Goal: Use online tool/utility: Utilize a website feature to perform a specific function

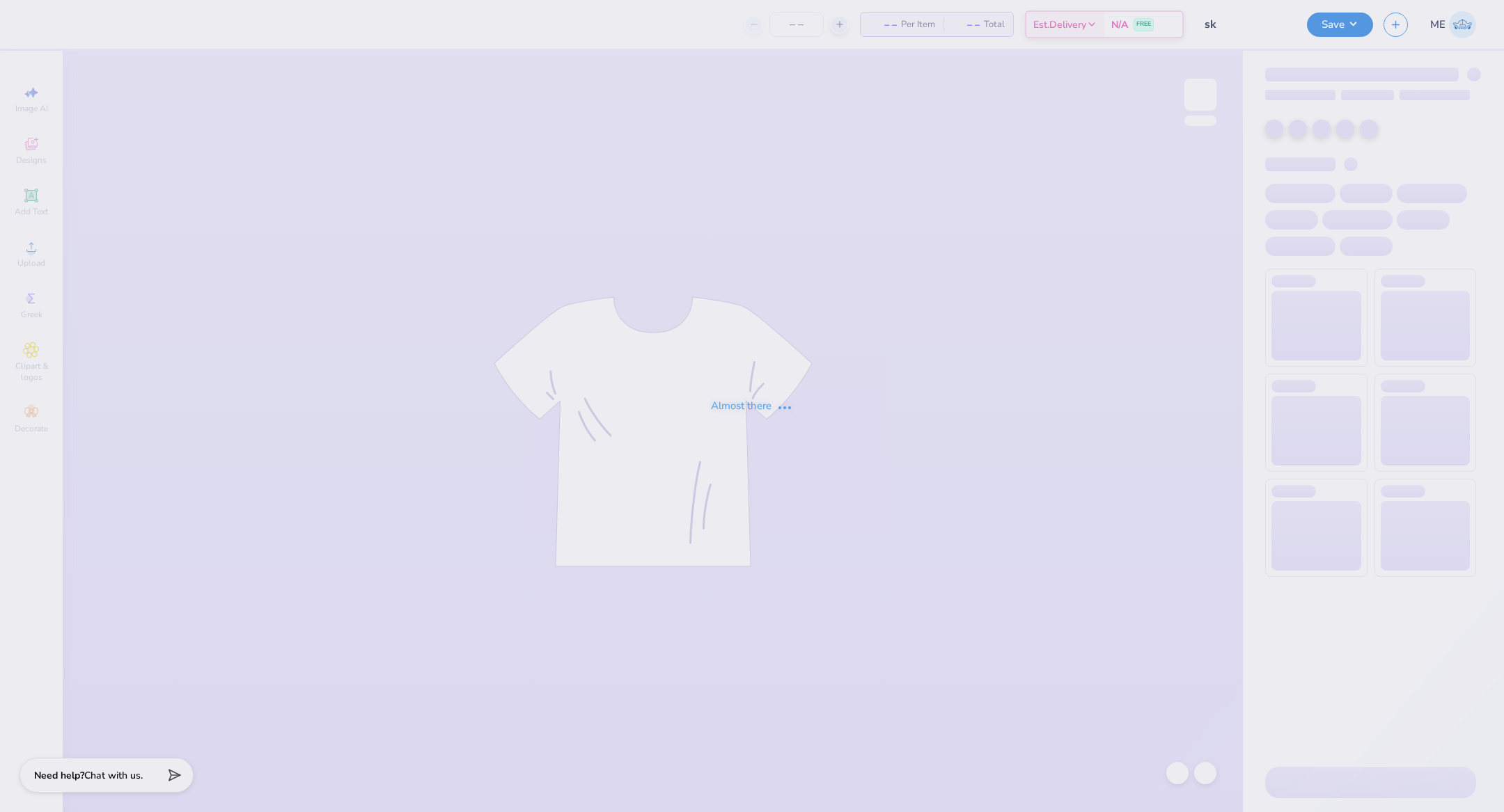
type input "12"
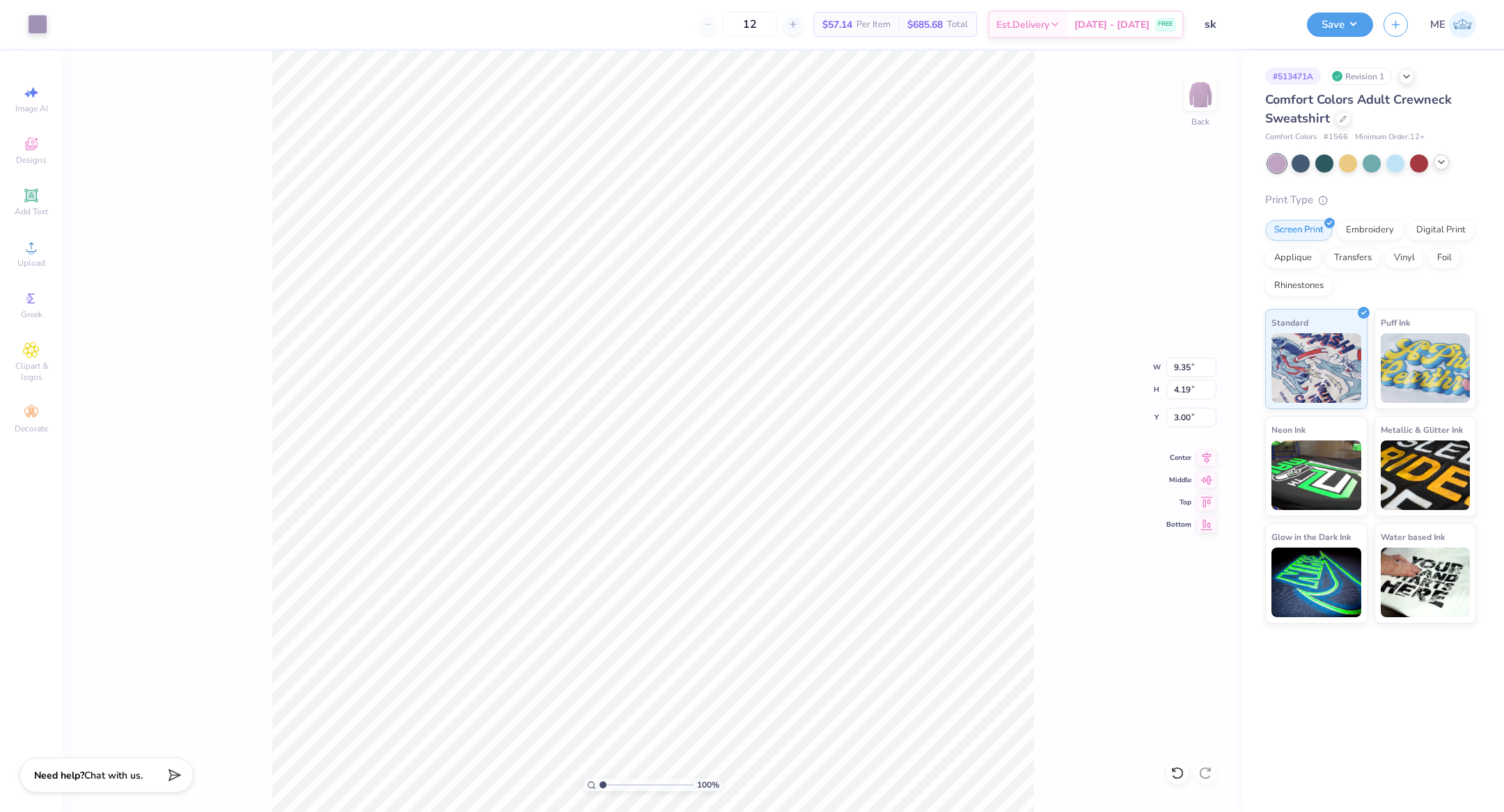
click at [1439, 165] on icon at bounding box center [1441, 162] width 11 height 11
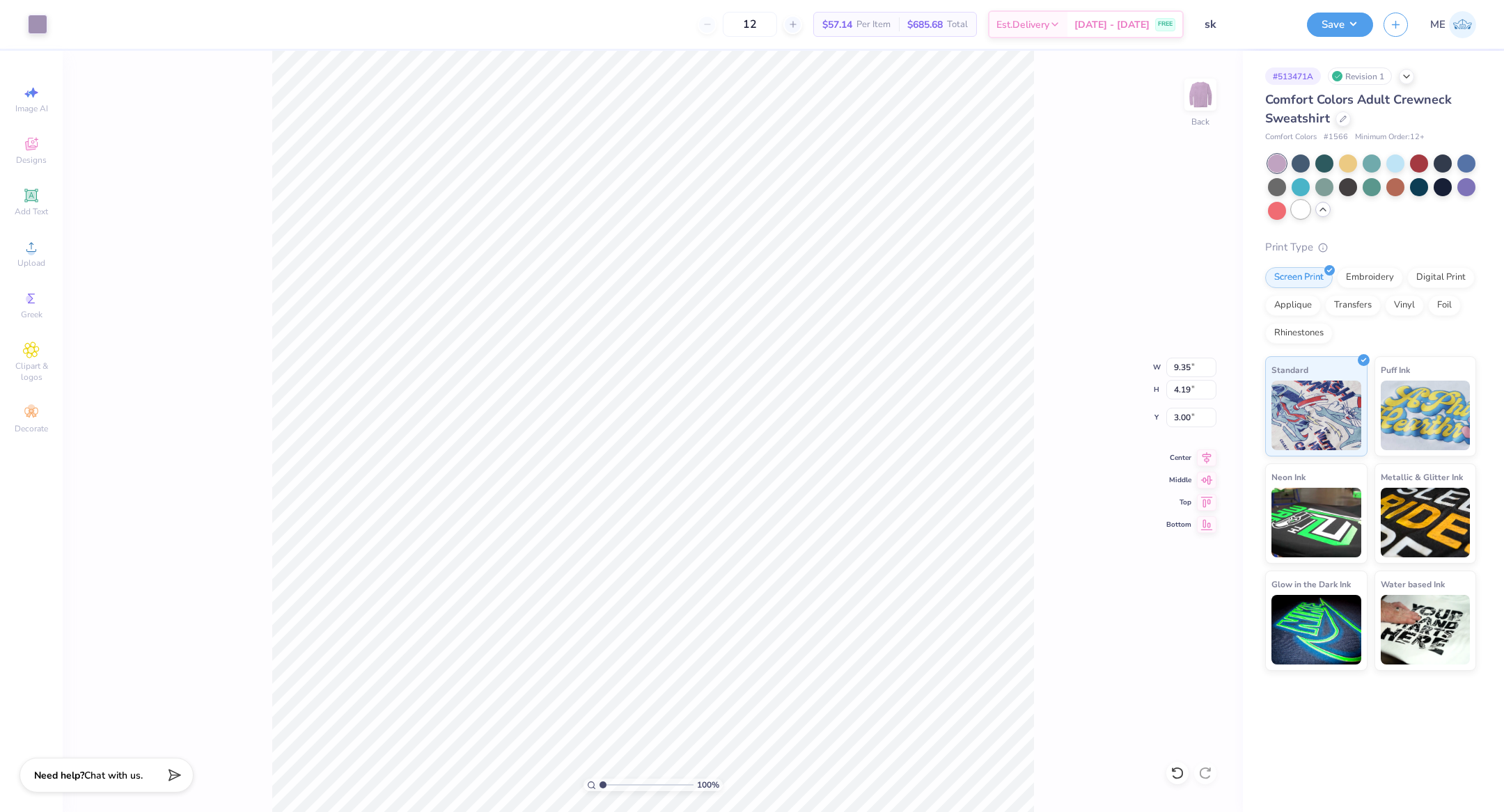
click at [1299, 209] on div at bounding box center [1300, 209] width 18 height 18
click at [1346, 189] on div at bounding box center [1347, 186] width 18 height 18
click at [28, 246] on icon at bounding box center [31, 246] width 17 height 17
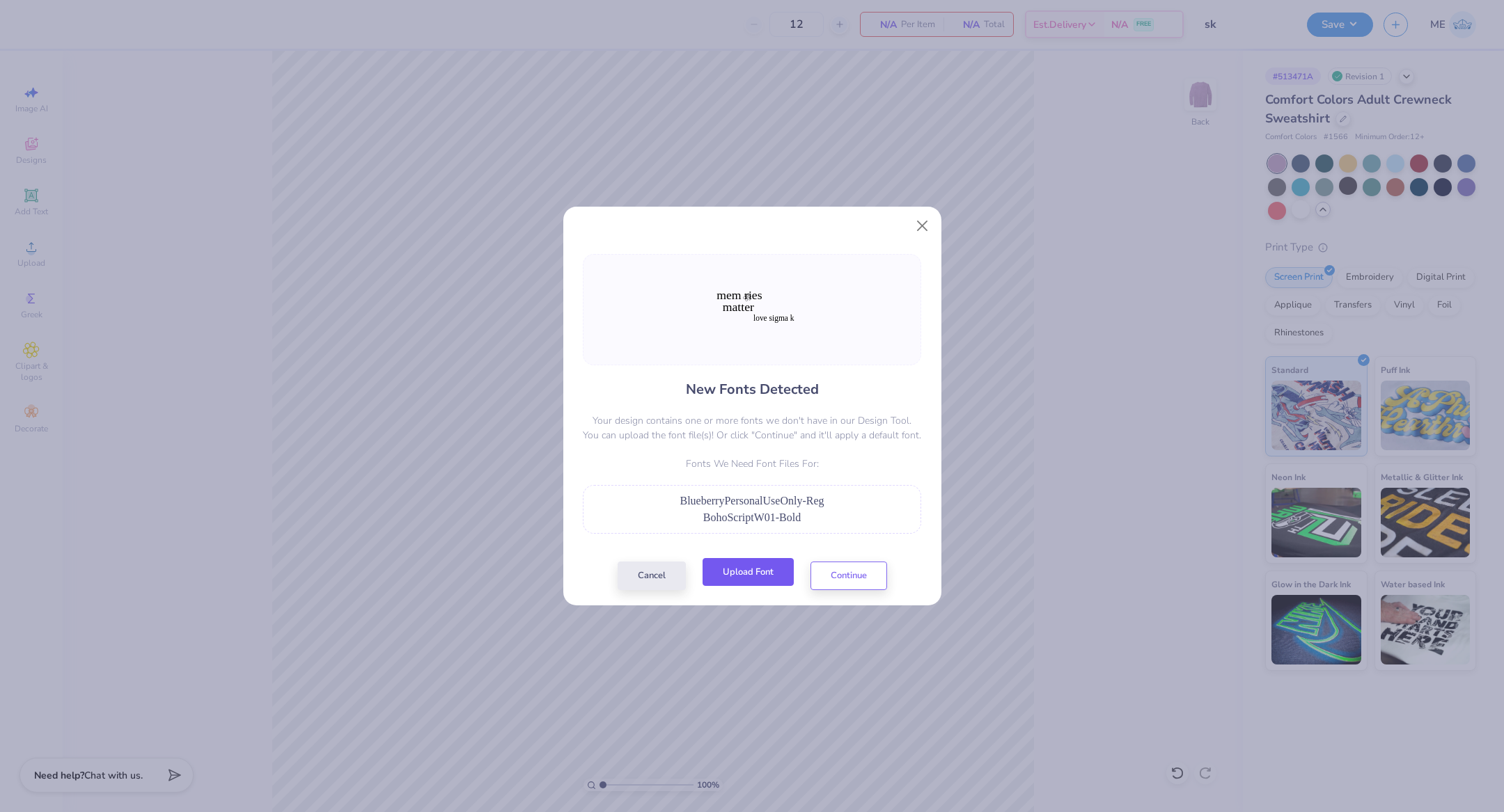
click at [764, 570] on button "Upload Font" at bounding box center [748, 573] width 91 height 28
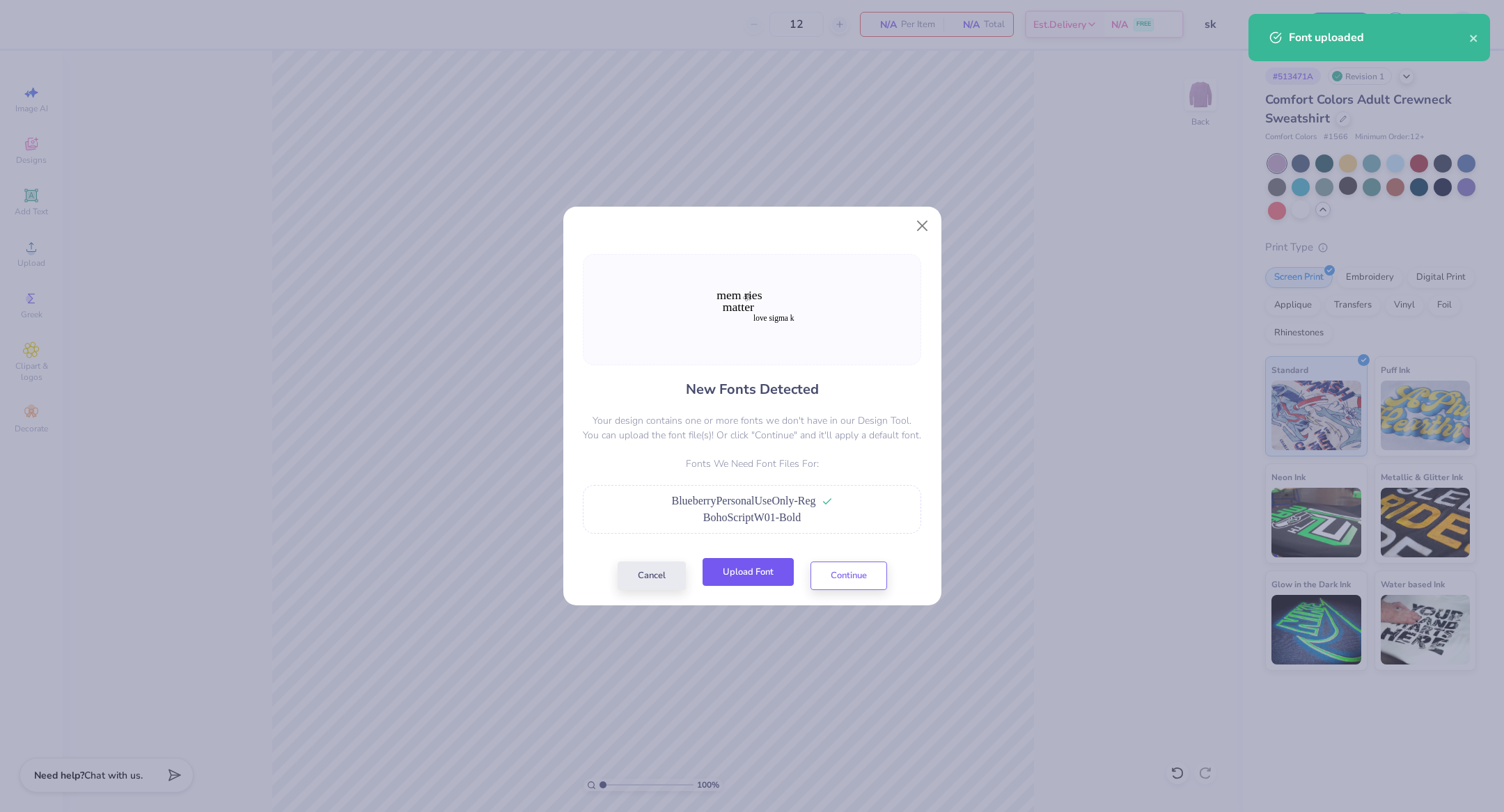
click at [751, 587] on div "Cancel Upload Font Continue" at bounding box center [752, 576] width 269 height 28
click at [730, 582] on button "Upload Font" at bounding box center [748, 573] width 91 height 28
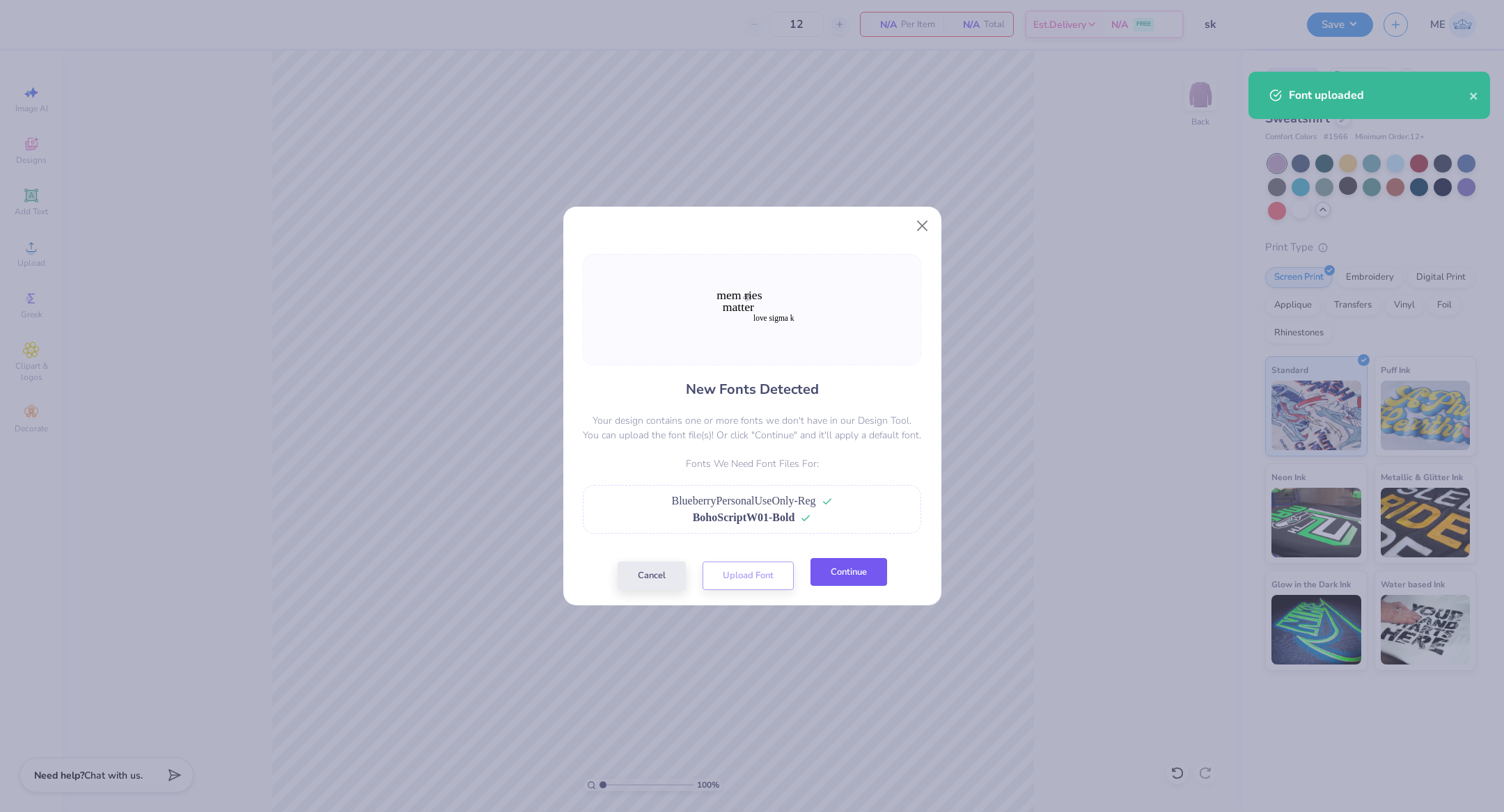
click at [821, 579] on button "Continue" at bounding box center [848, 573] width 76 height 28
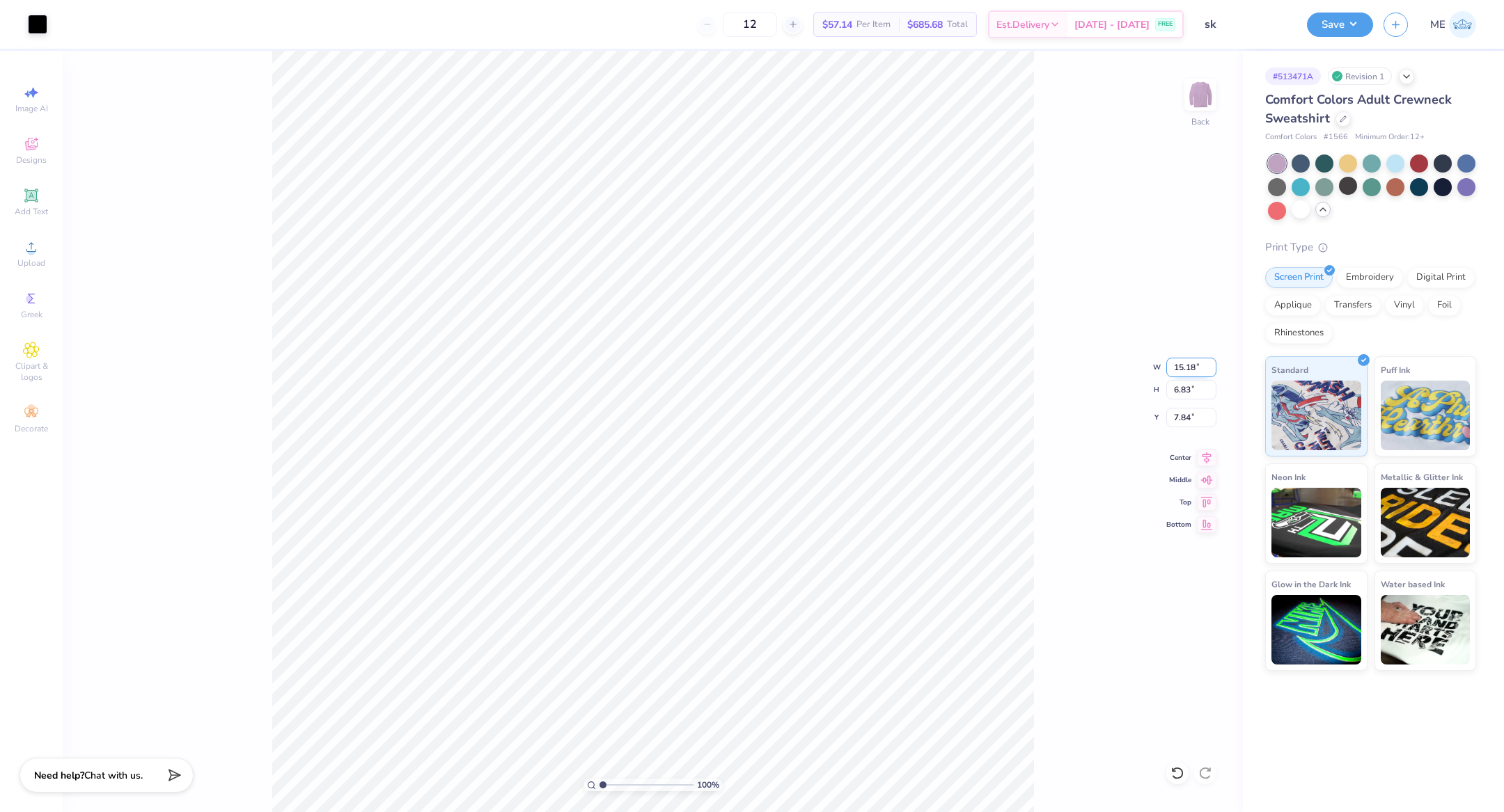
click at [1188, 365] on input "15.18" at bounding box center [1192, 367] width 50 height 20
type input "10.00"
type input "4.50"
click at [1177, 415] on input "9.00" at bounding box center [1192, 417] width 50 height 20
type input "3.00"
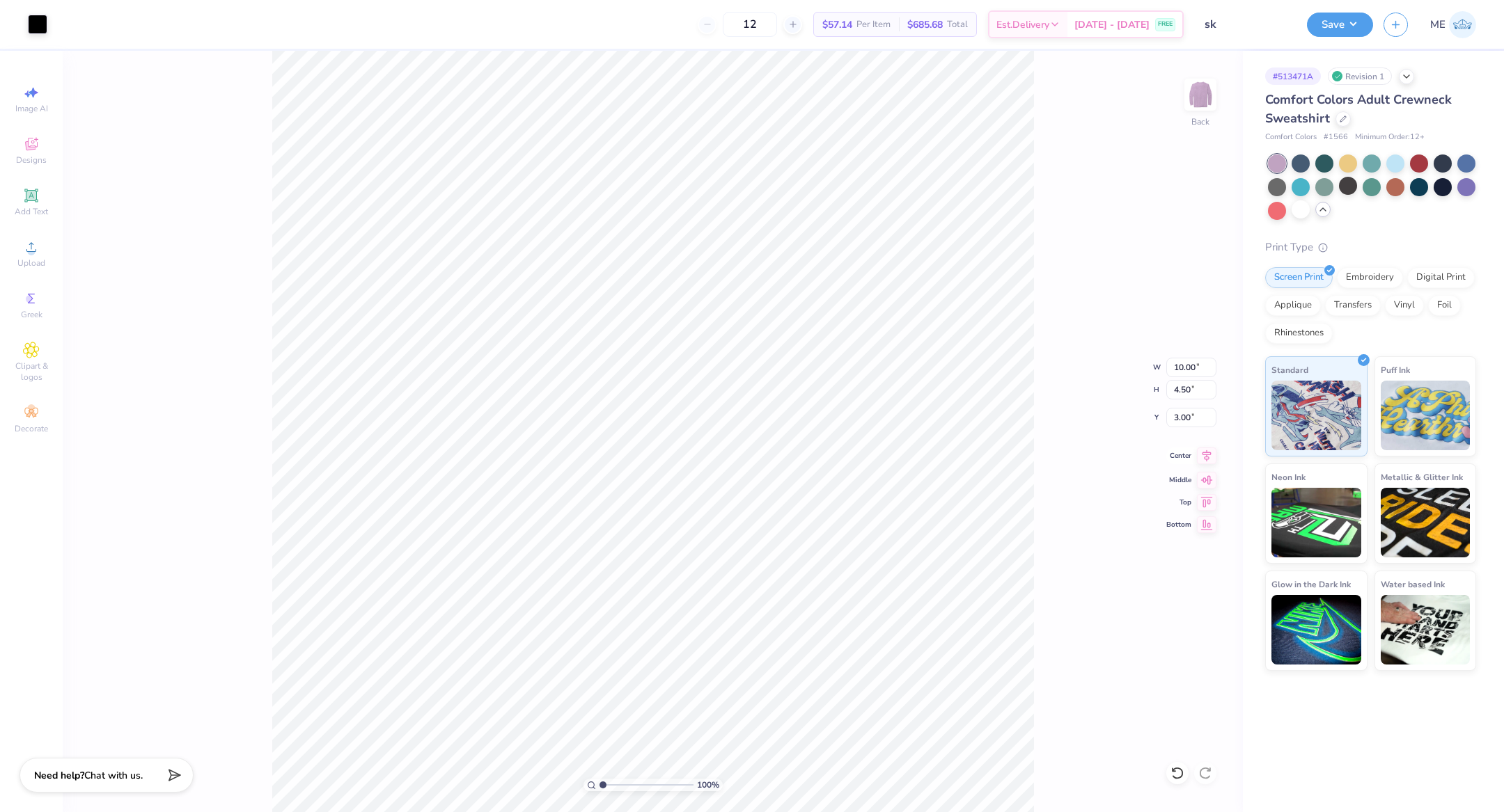
click at [1204, 449] on icon at bounding box center [1207, 456] width 20 height 17
drag, startPoint x: 604, startPoint y: 783, endPoint x: 614, endPoint y: 784, distance: 10.0
type input "2.29"
click at [614, 787] on input "range" at bounding box center [646, 785] width 94 height 13
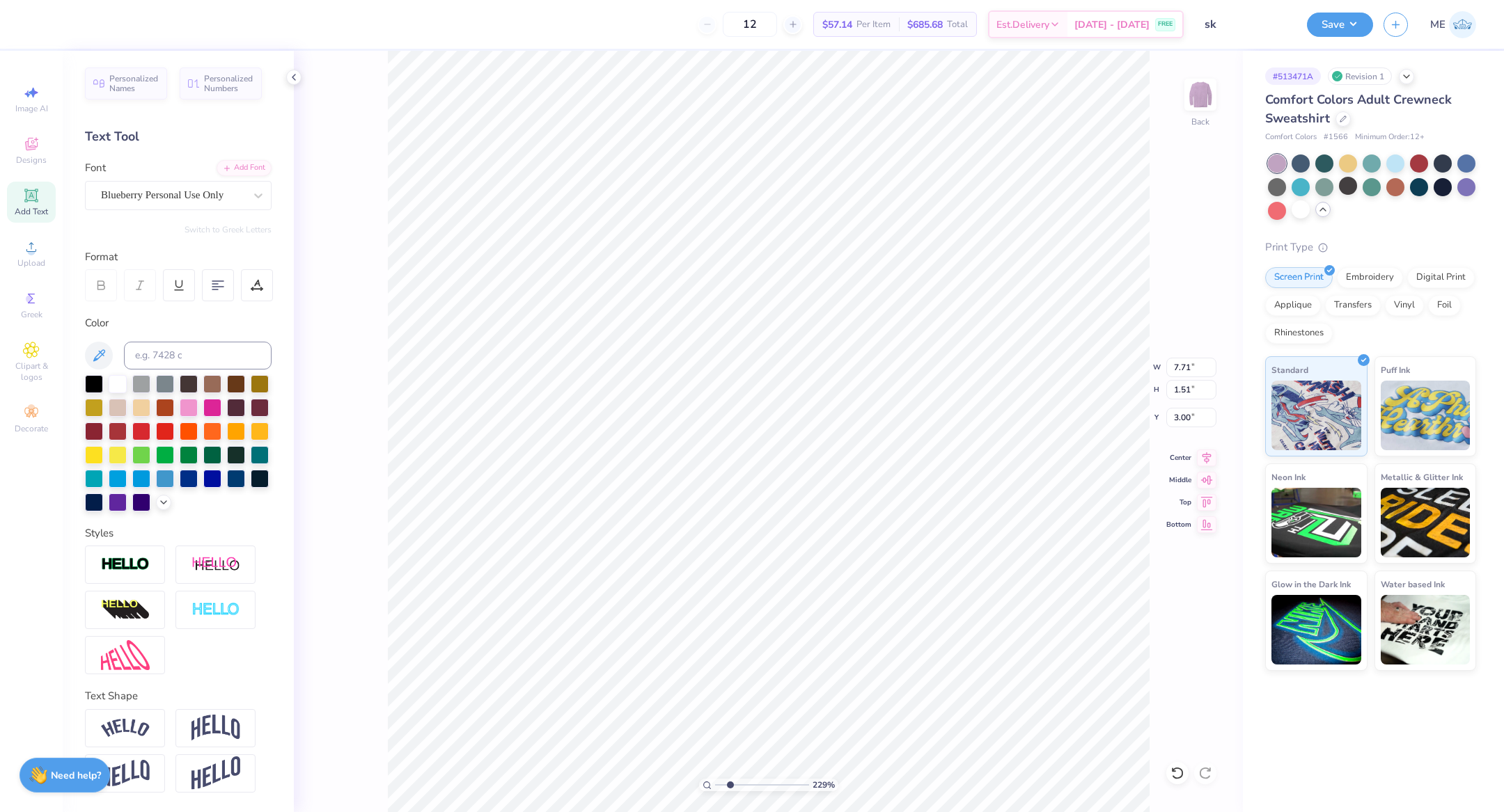
type input "1.19"
type input "1.14"
type input "3.27"
type input "7.71"
type input "1.51"
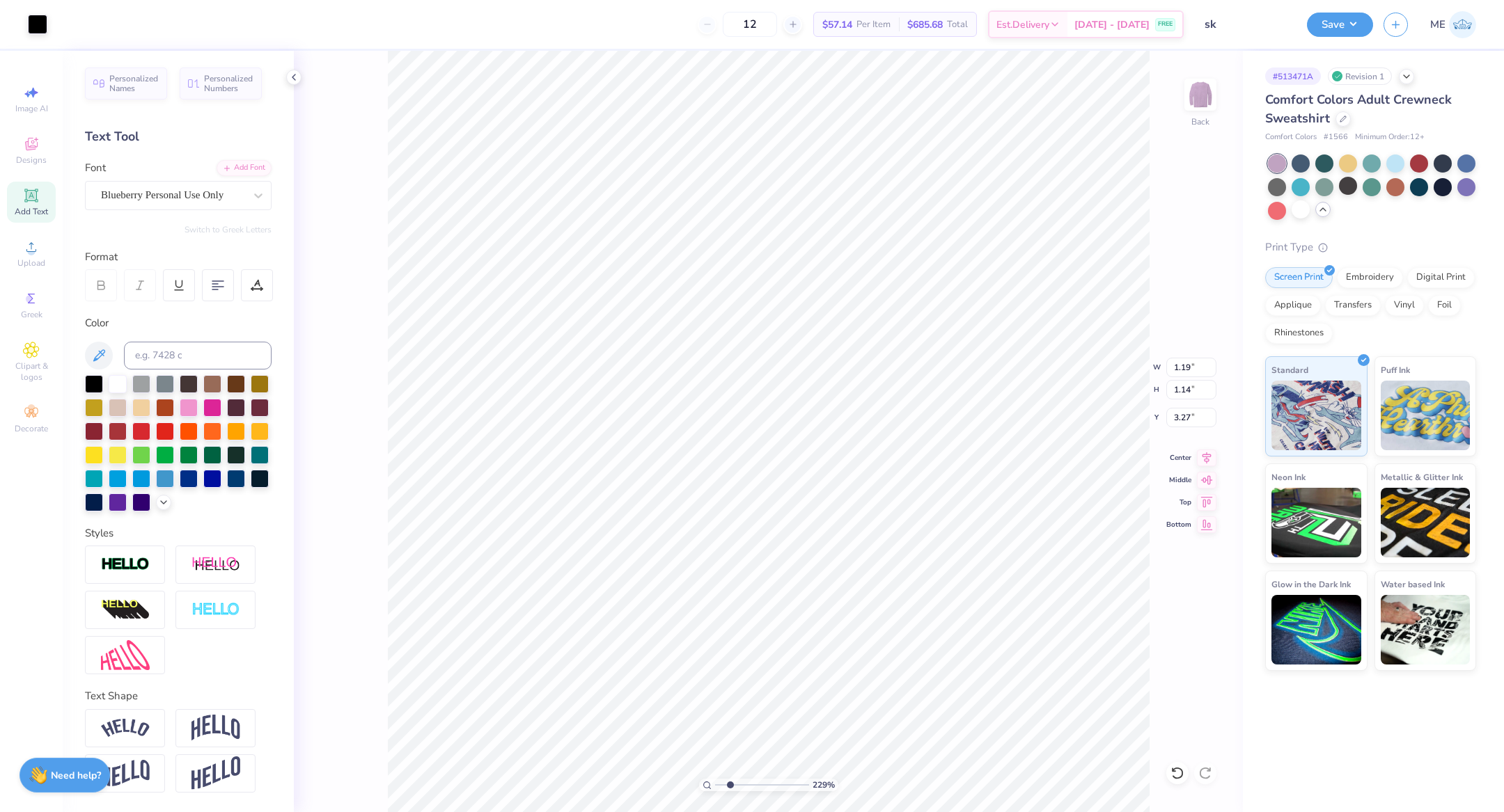
type input "3.00"
type textarea "mem [PERSON_NAME]"
type input "2.87"
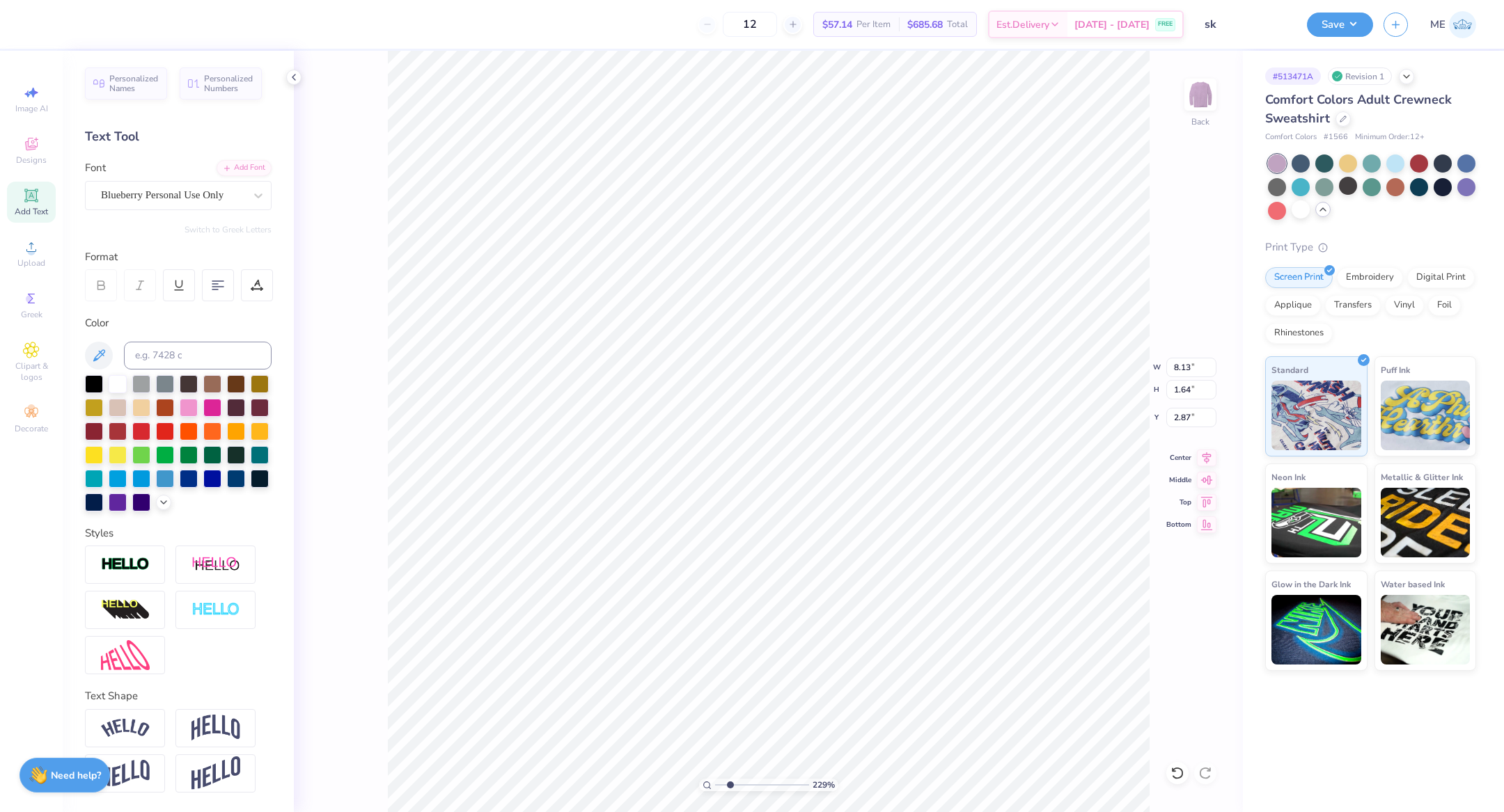
type textarea "mem [PERSON_NAME]"
type input "1.19"
type input "1.14"
type input "3.27"
type input "8.59"
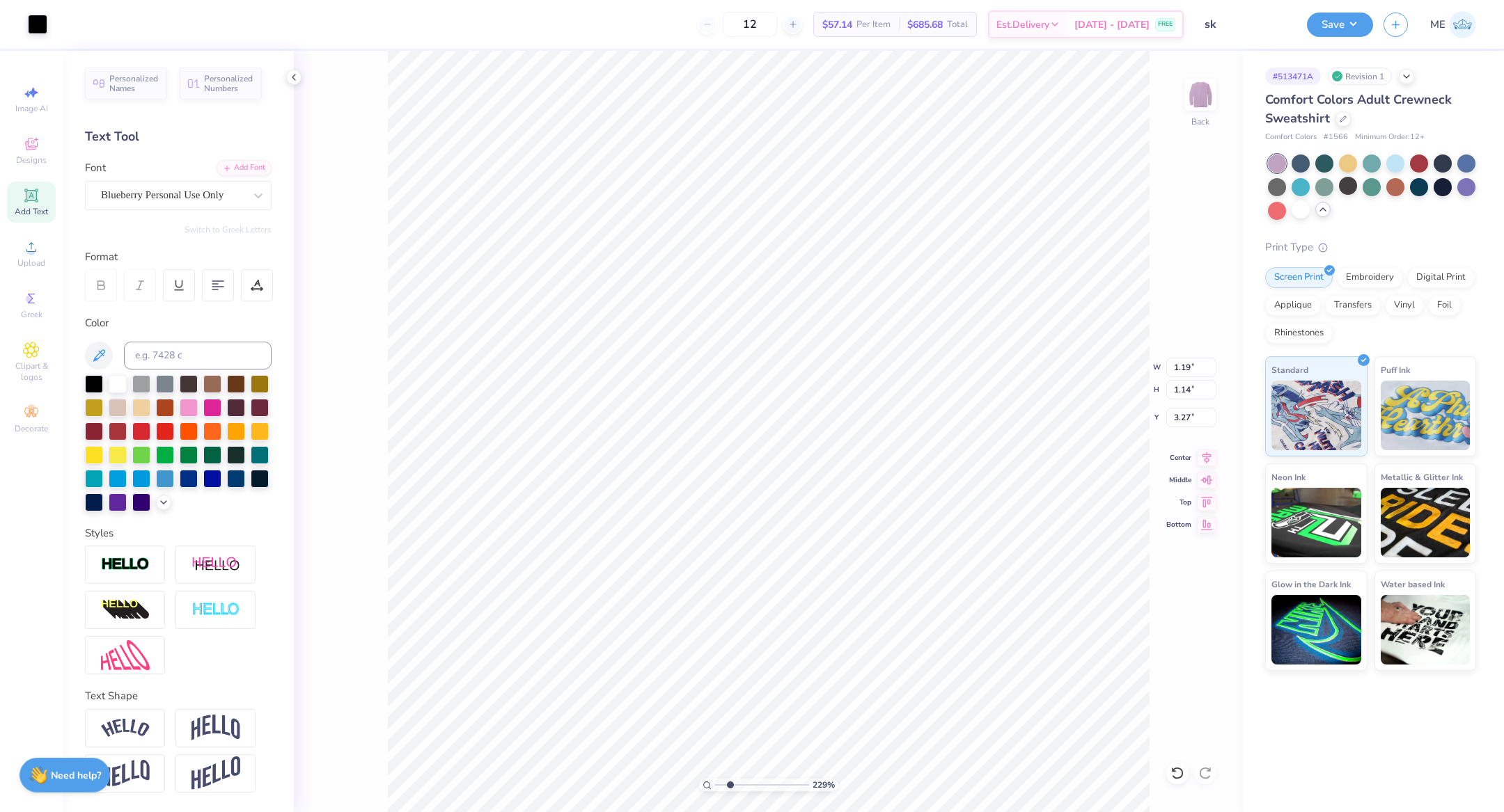
type input "1.64"
type input "2.87"
click at [1207, 480] on icon at bounding box center [1207, 478] width 20 height 17
type input "3.27"
type input "3.18"
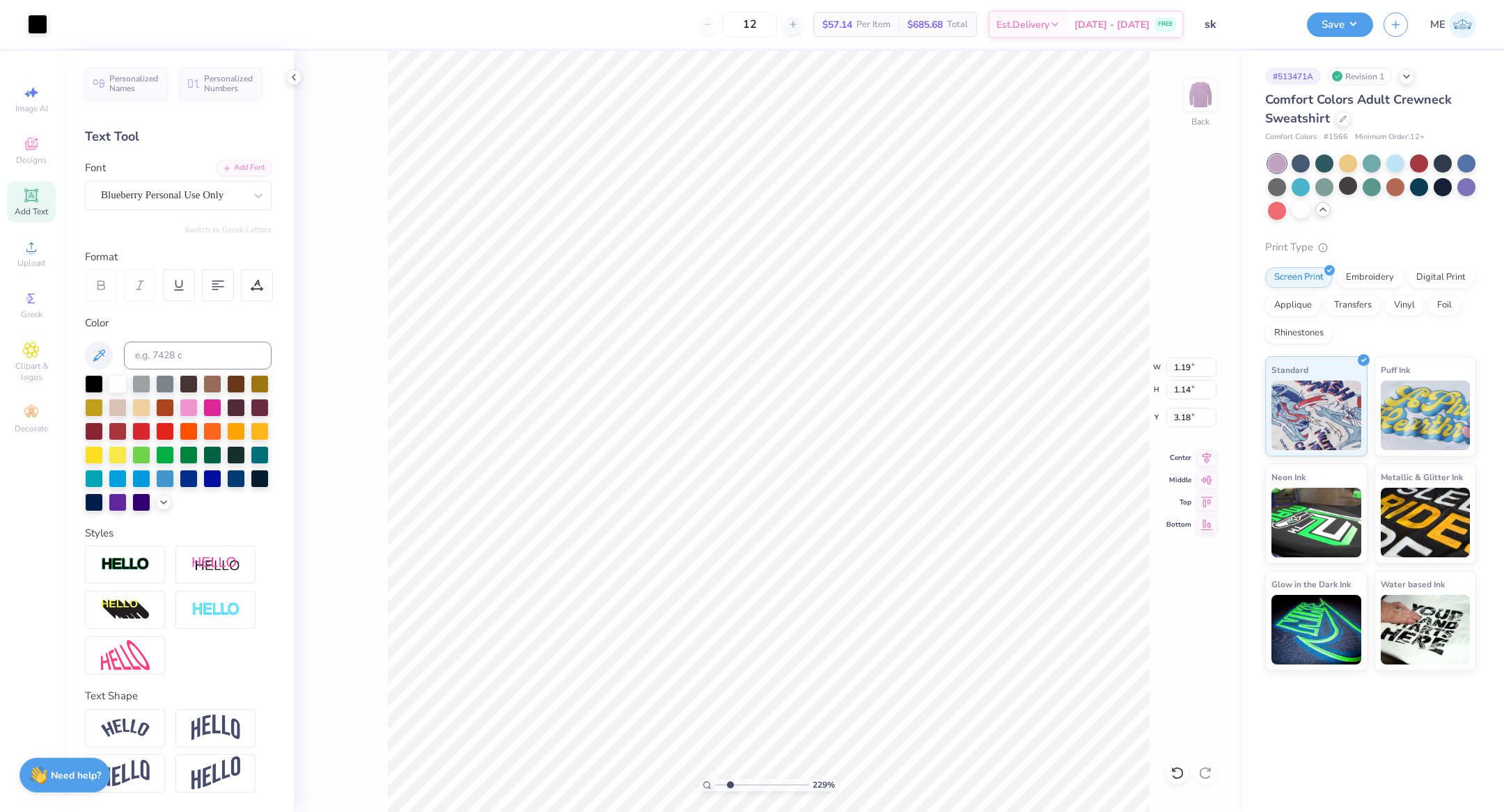
type input "6.56"
type input "1.75"
type input "4.51"
click at [1213, 458] on icon at bounding box center [1207, 456] width 20 height 17
type input "8.59"
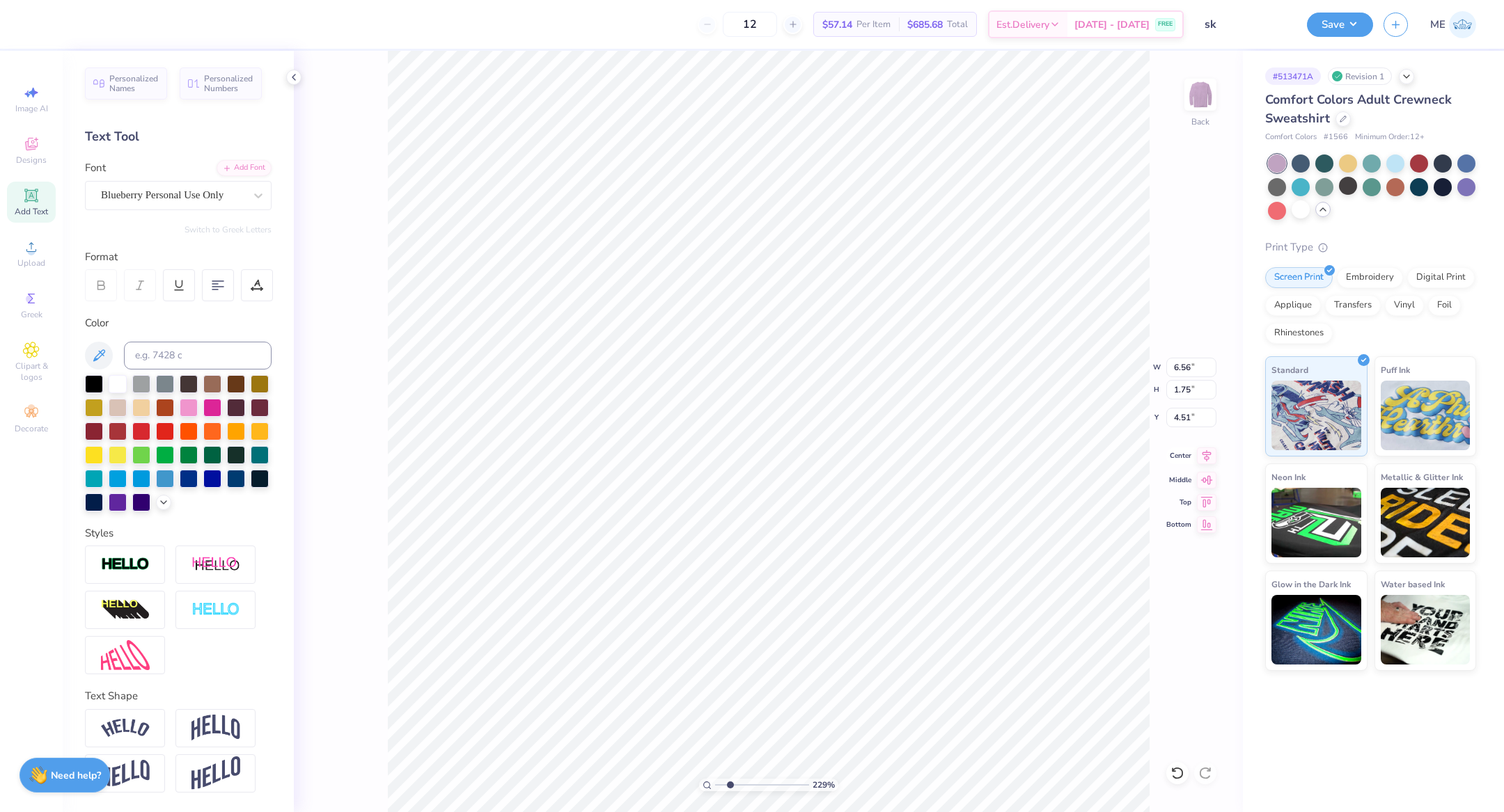
type input "1.64"
type input "2.87"
click at [801, 511] on li "Group" at bounding box center [804, 519] width 109 height 28
click at [1205, 460] on icon at bounding box center [1207, 456] width 20 height 17
type input "4.25"
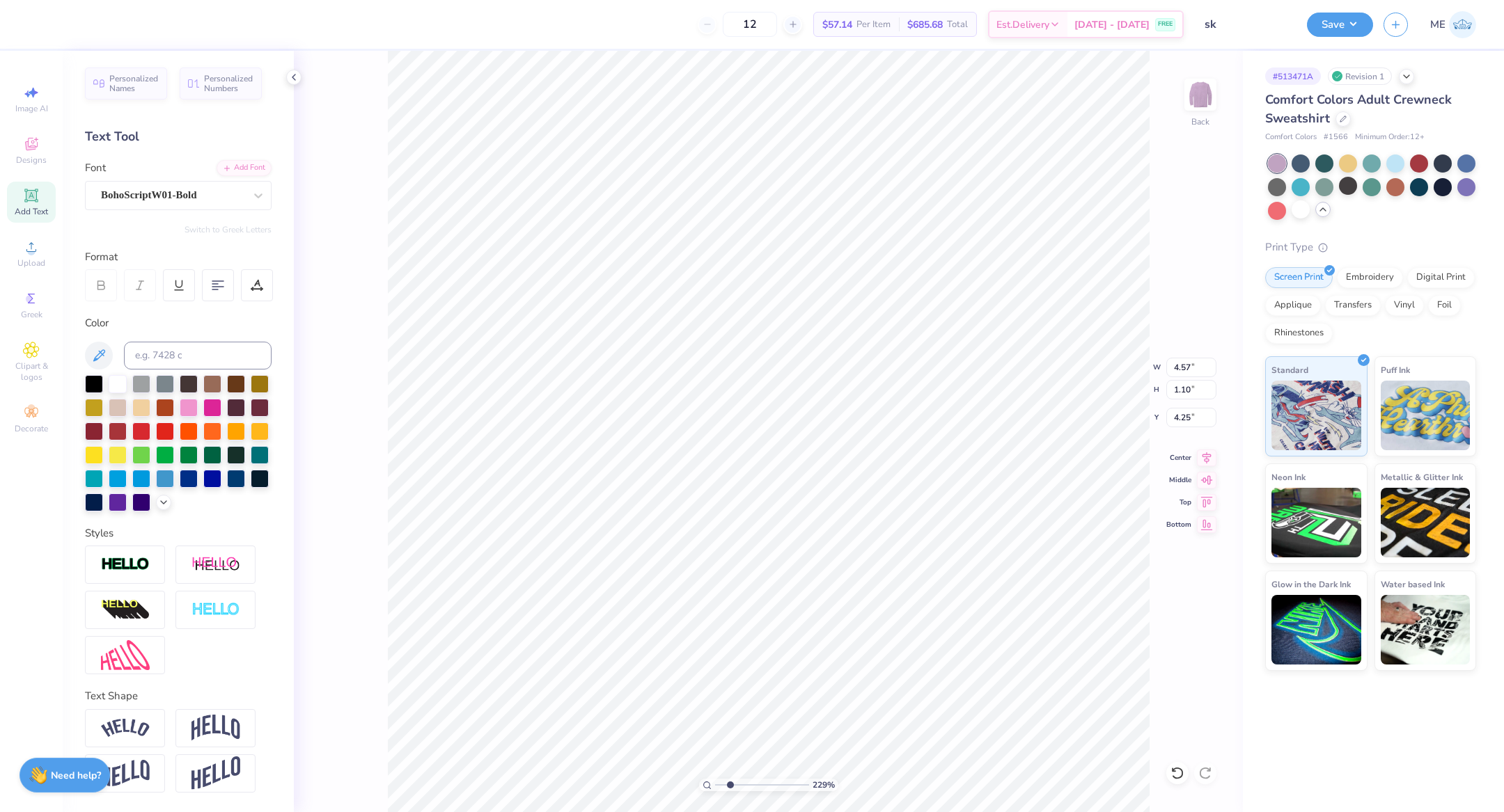
type input "4.57"
type input "1.10"
type input "6.10"
click at [1201, 452] on icon at bounding box center [1207, 456] width 20 height 17
type input "1.62"
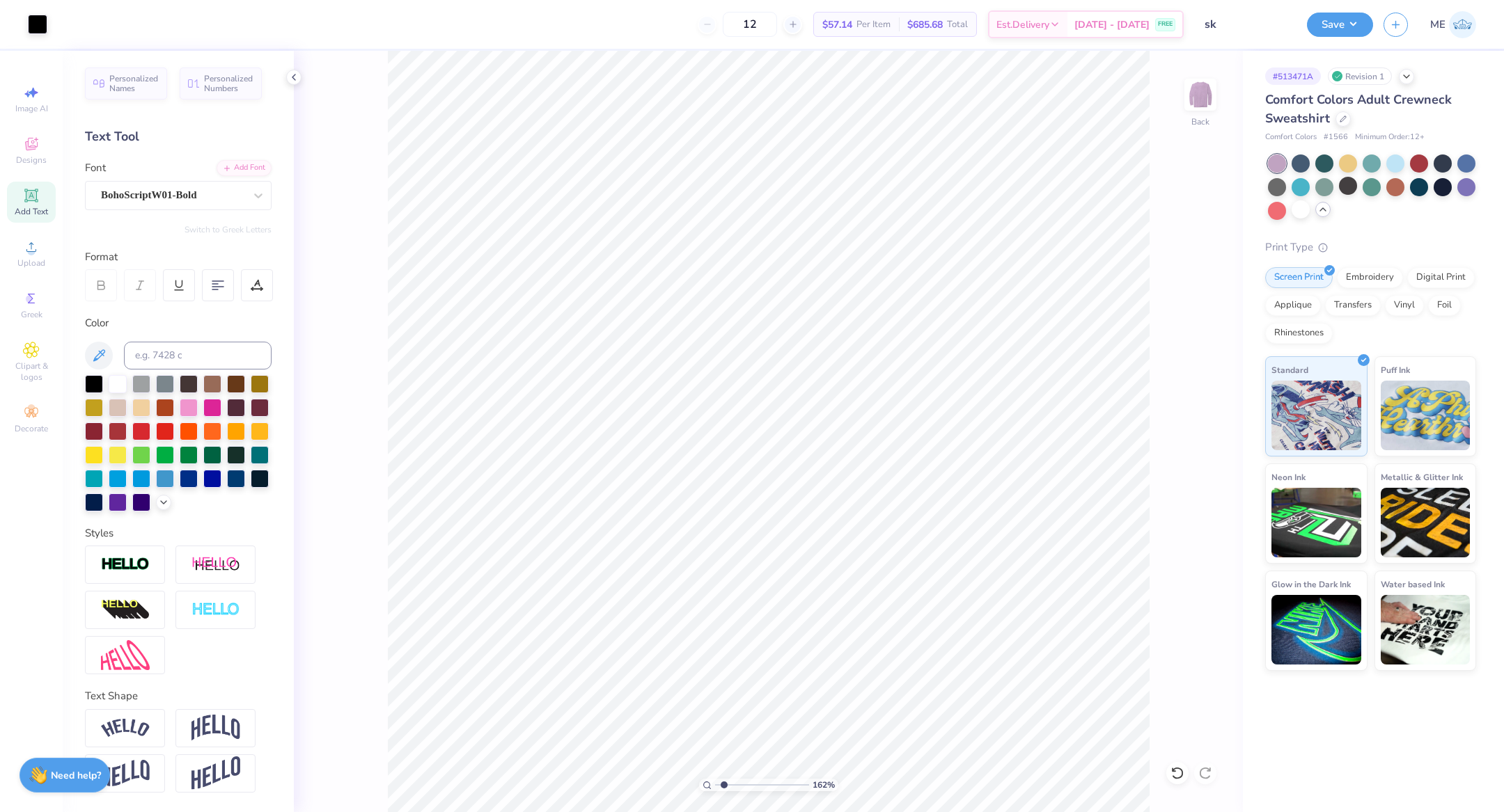
click at [723, 784] on input "range" at bounding box center [762, 785] width 94 height 13
type input "7.92"
type input "6.56"
type input "1.75"
type input "4.26"
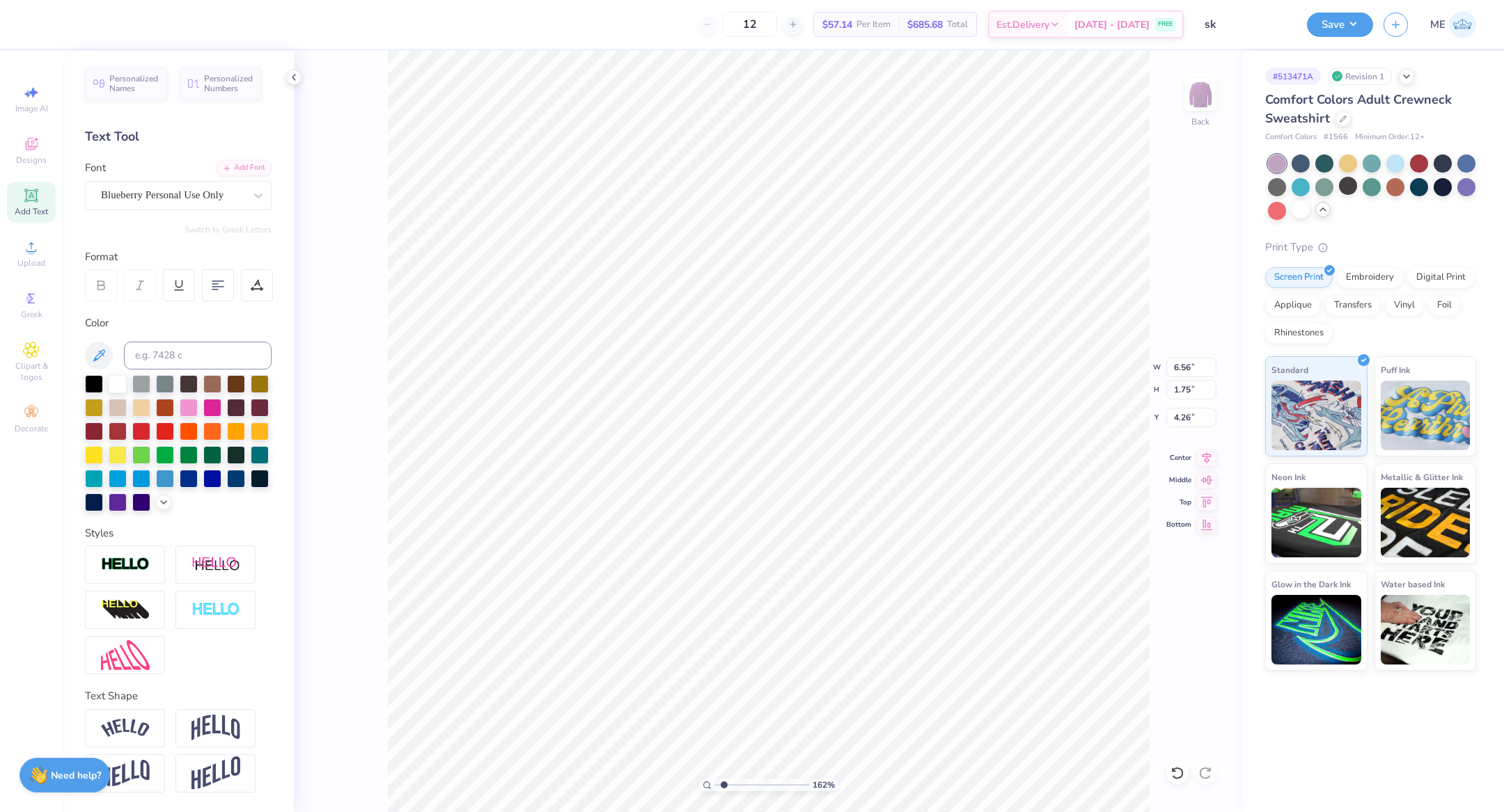
type input "7.56"
type input "2.02"
type input "4.27"
type input "8.59"
type input "1.64"
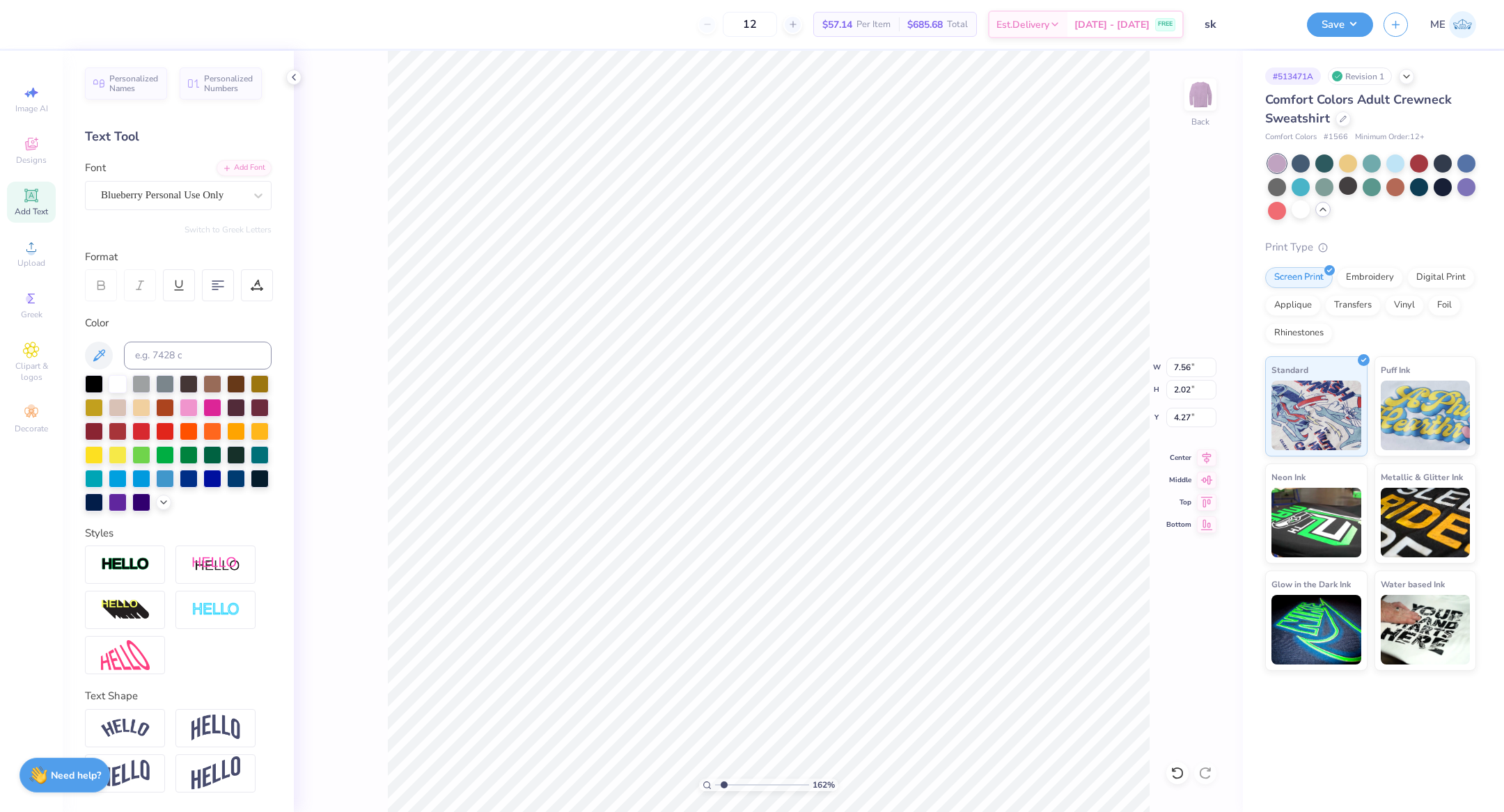
type input "2.87"
click at [1192, 368] on input "8.59" at bounding box center [1192, 367] width 50 height 20
type input "8.50"
type input "1.62"
type input "2.88"
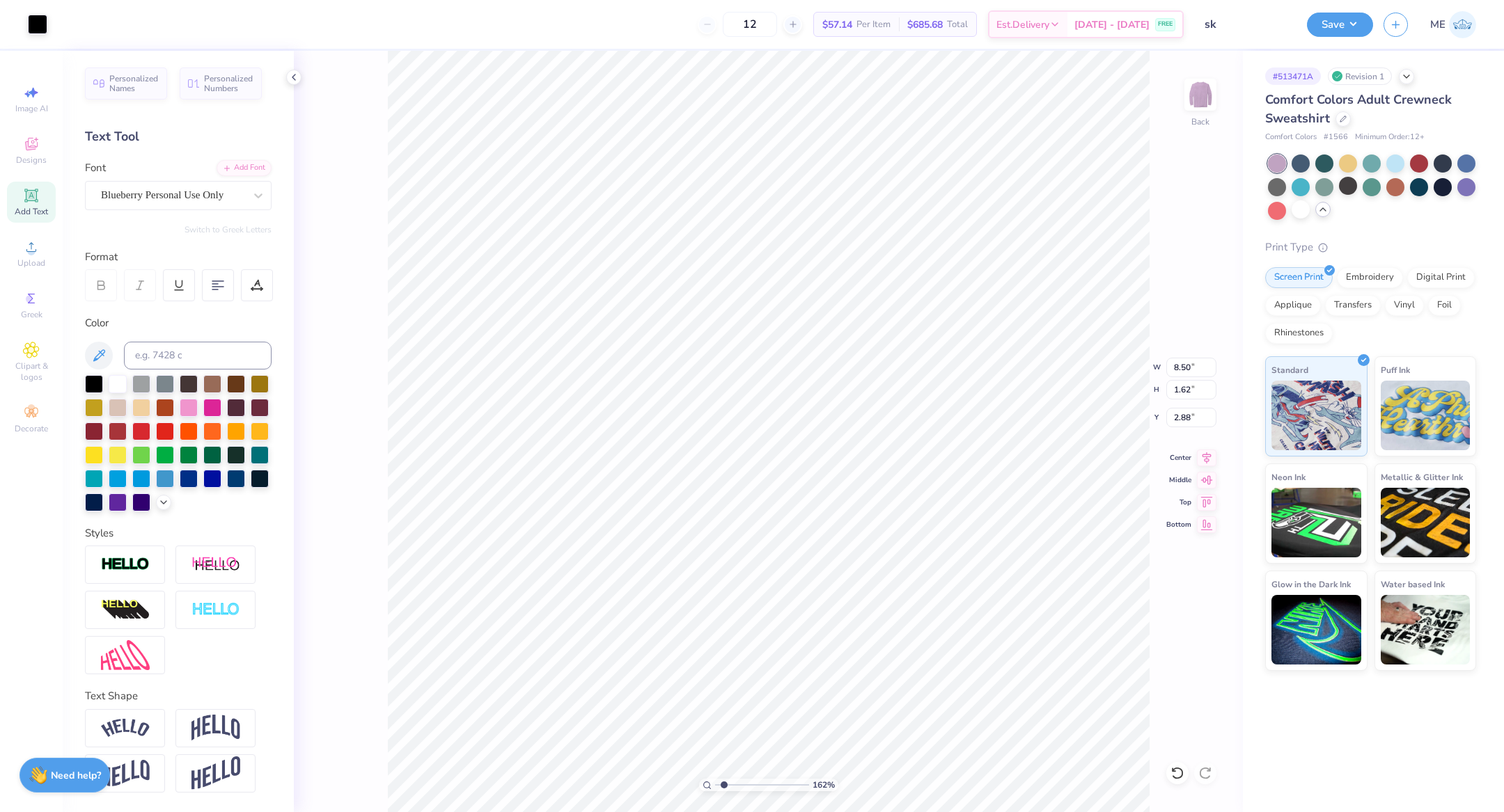
type input "7.56"
type input "2.02"
type input "4.27"
click at [1209, 371] on input "7.55" at bounding box center [1192, 367] width 50 height 20
type input "8.50"
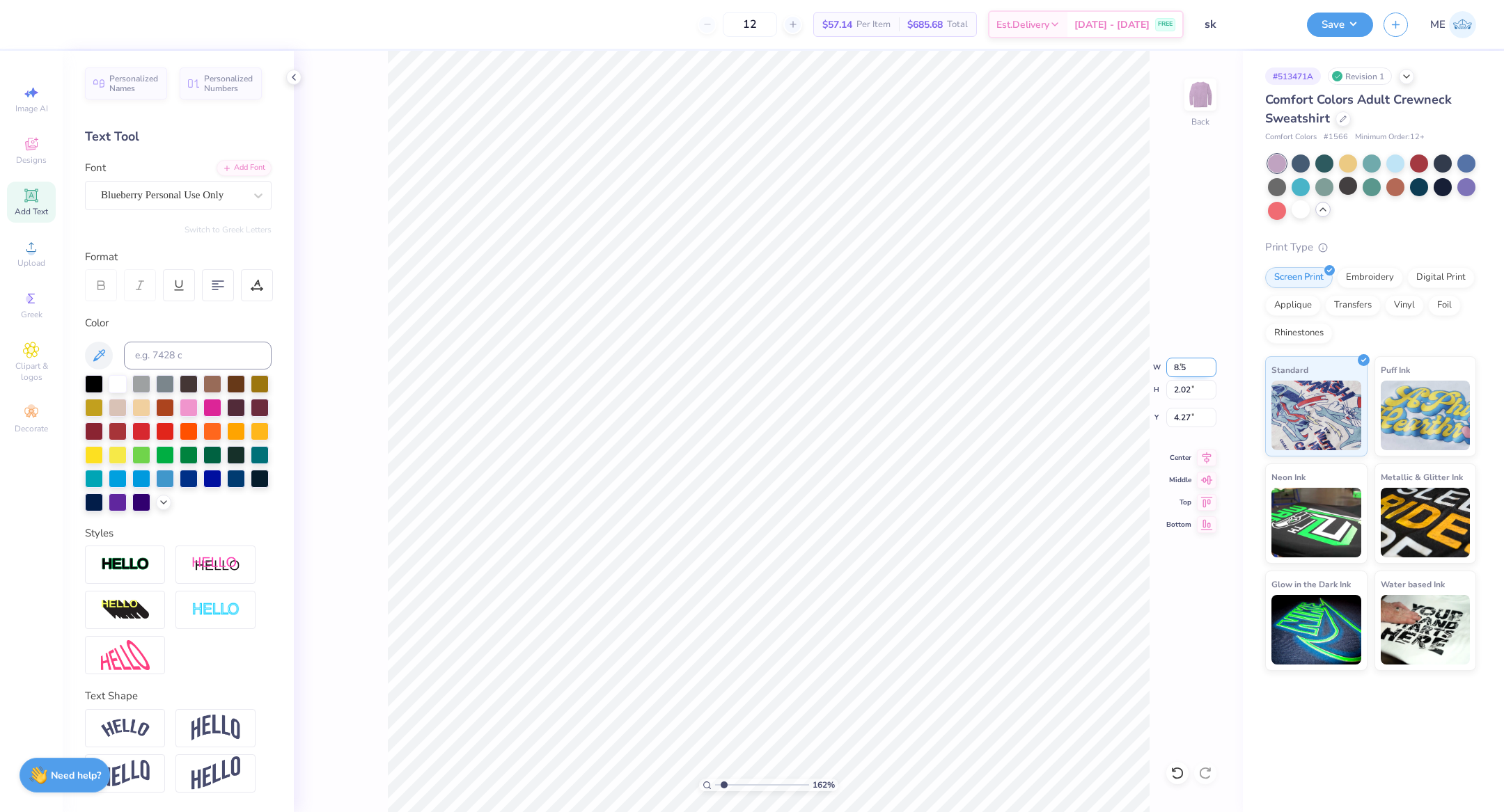
type input "2.27"
type input "4.50"
click at [1212, 449] on icon at bounding box center [1207, 456] width 20 height 17
type input "1.62"
type input "2.88"
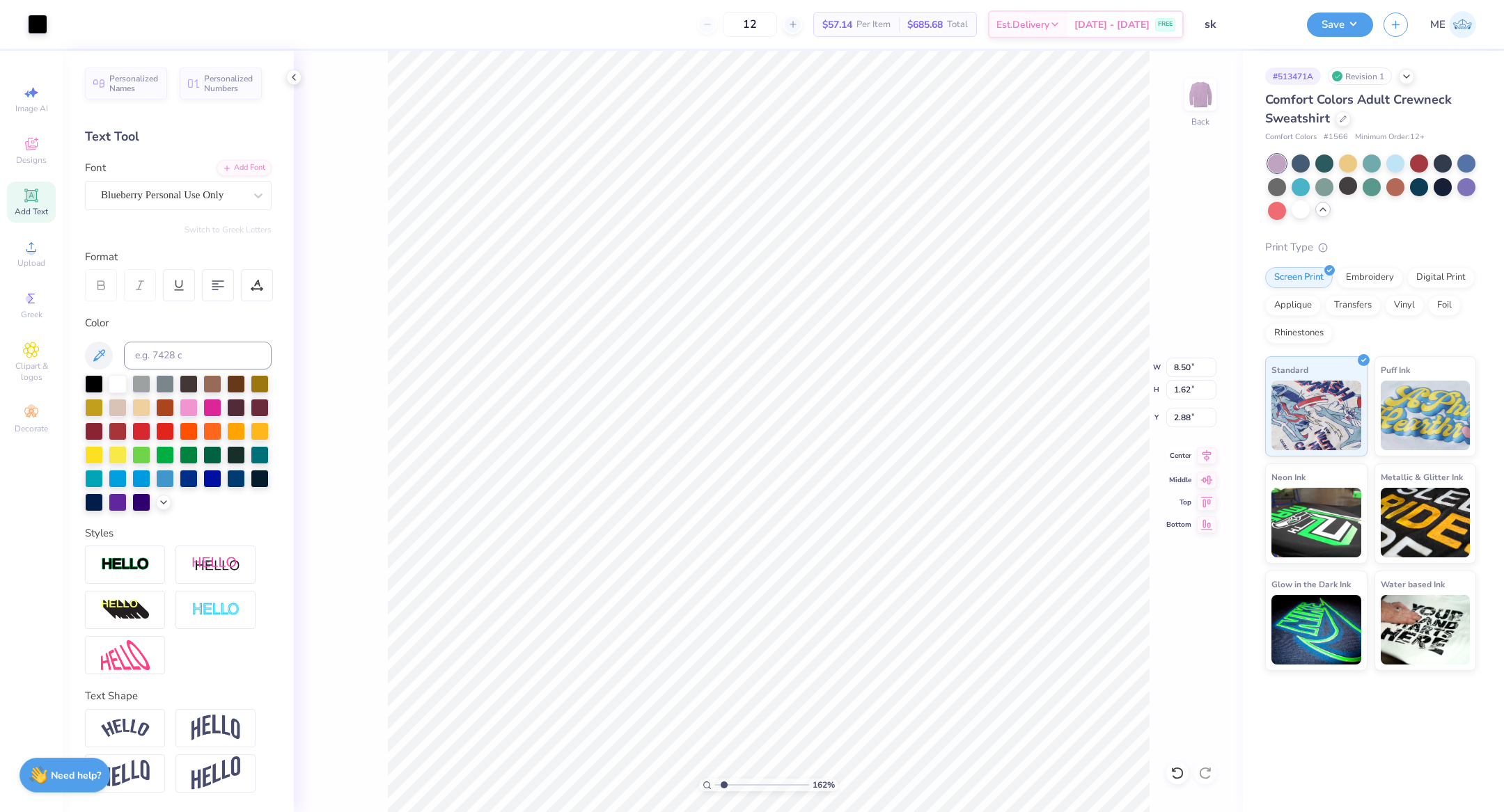
click at [1210, 453] on icon at bounding box center [1207, 455] width 9 height 12
type input "7.12"
click at [1208, 457] on icon at bounding box center [1207, 455] width 9 height 12
type input "8.50"
type input "2.27"
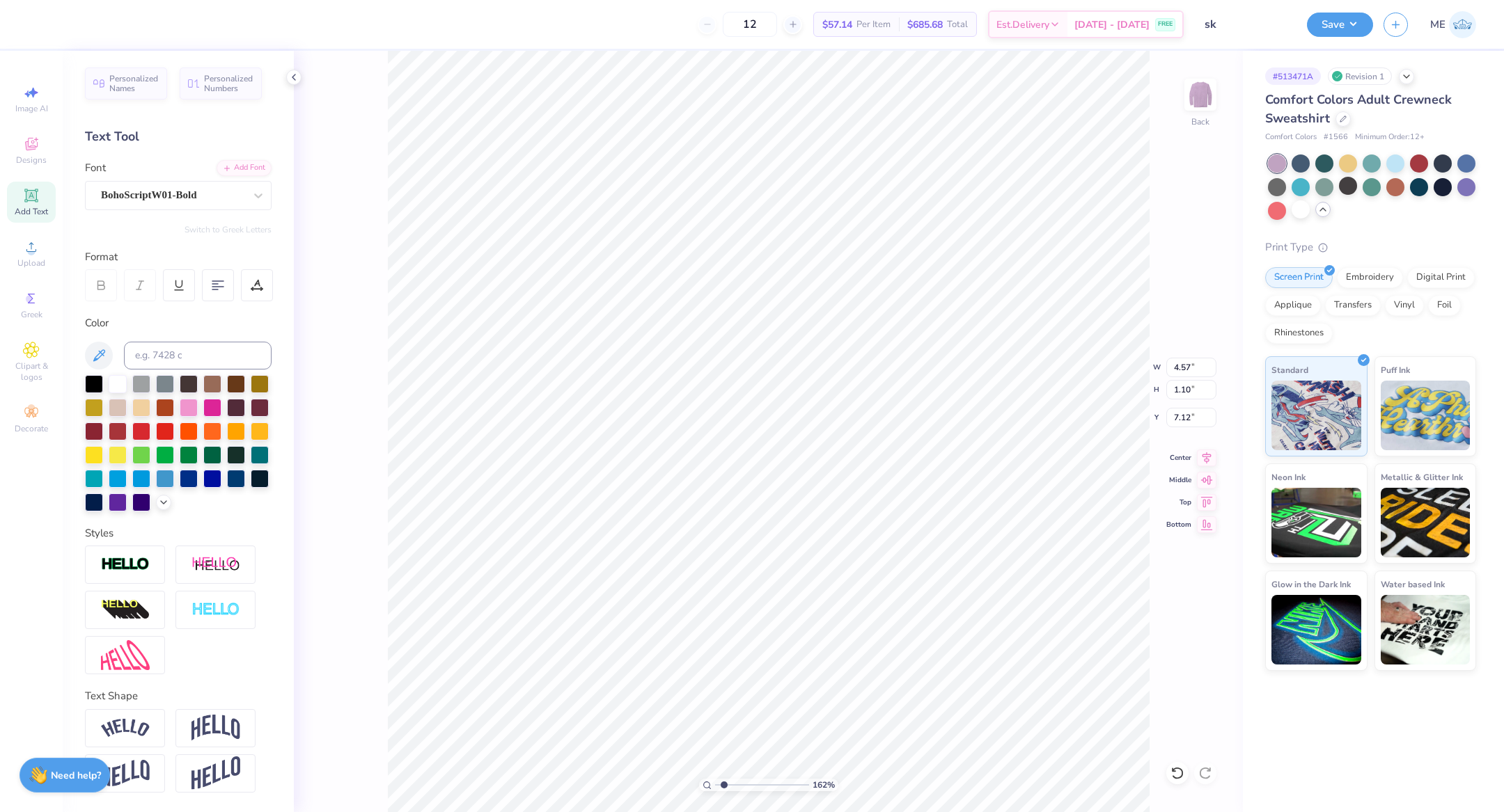
type input "4.50"
type input "1.62"
type input "2.88"
click at [1194, 371] on input "8.50" at bounding box center [1192, 367] width 50 height 20
type input "10.00"
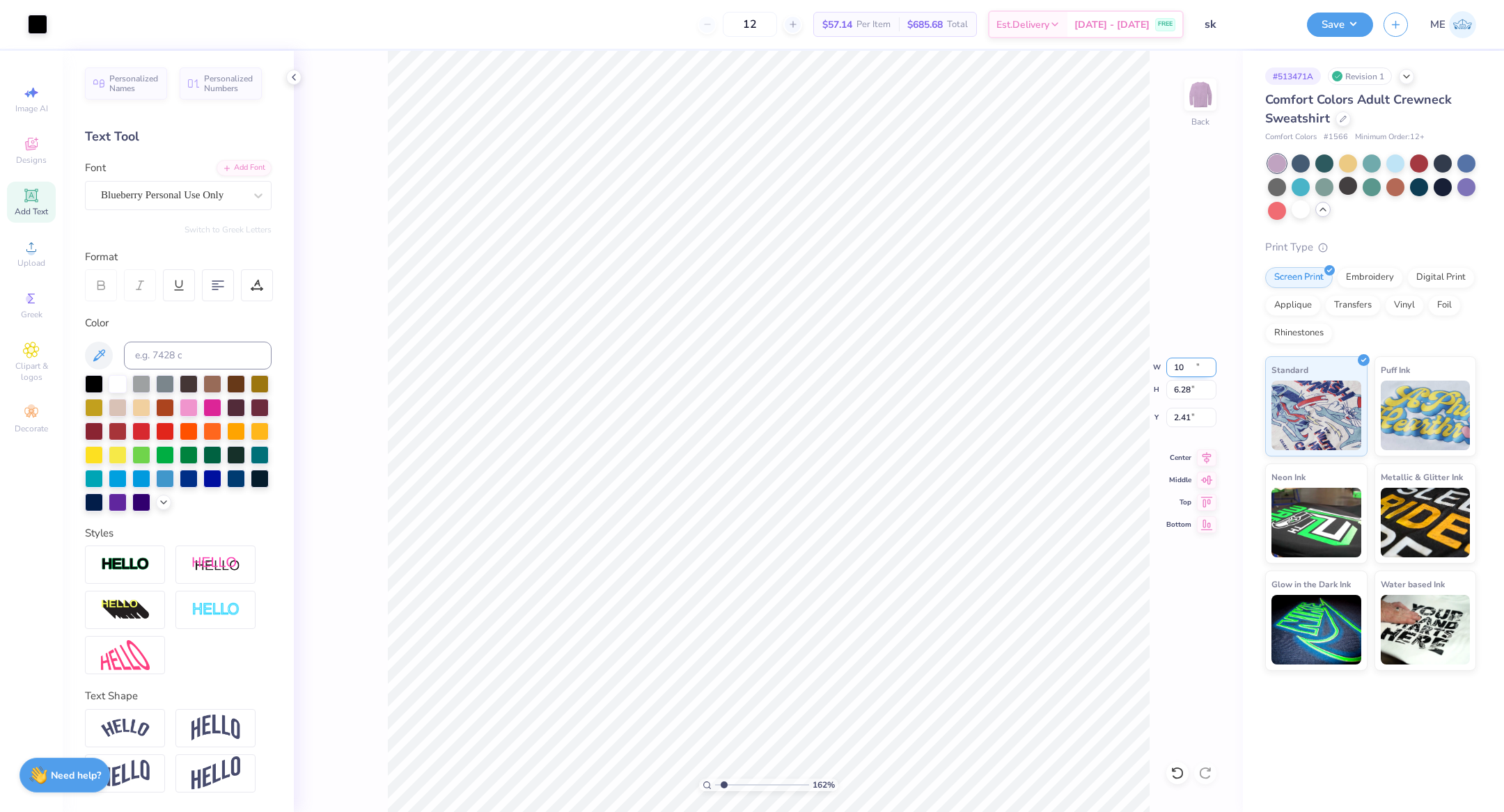
type input "6.28"
click at [1190, 424] on input "2.41" at bounding box center [1192, 417] width 50 height 20
type input "2.50"
drag, startPoint x: 724, startPoint y: 783, endPoint x: 652, endPoint y: 764, distance: 74.5
type input "1"
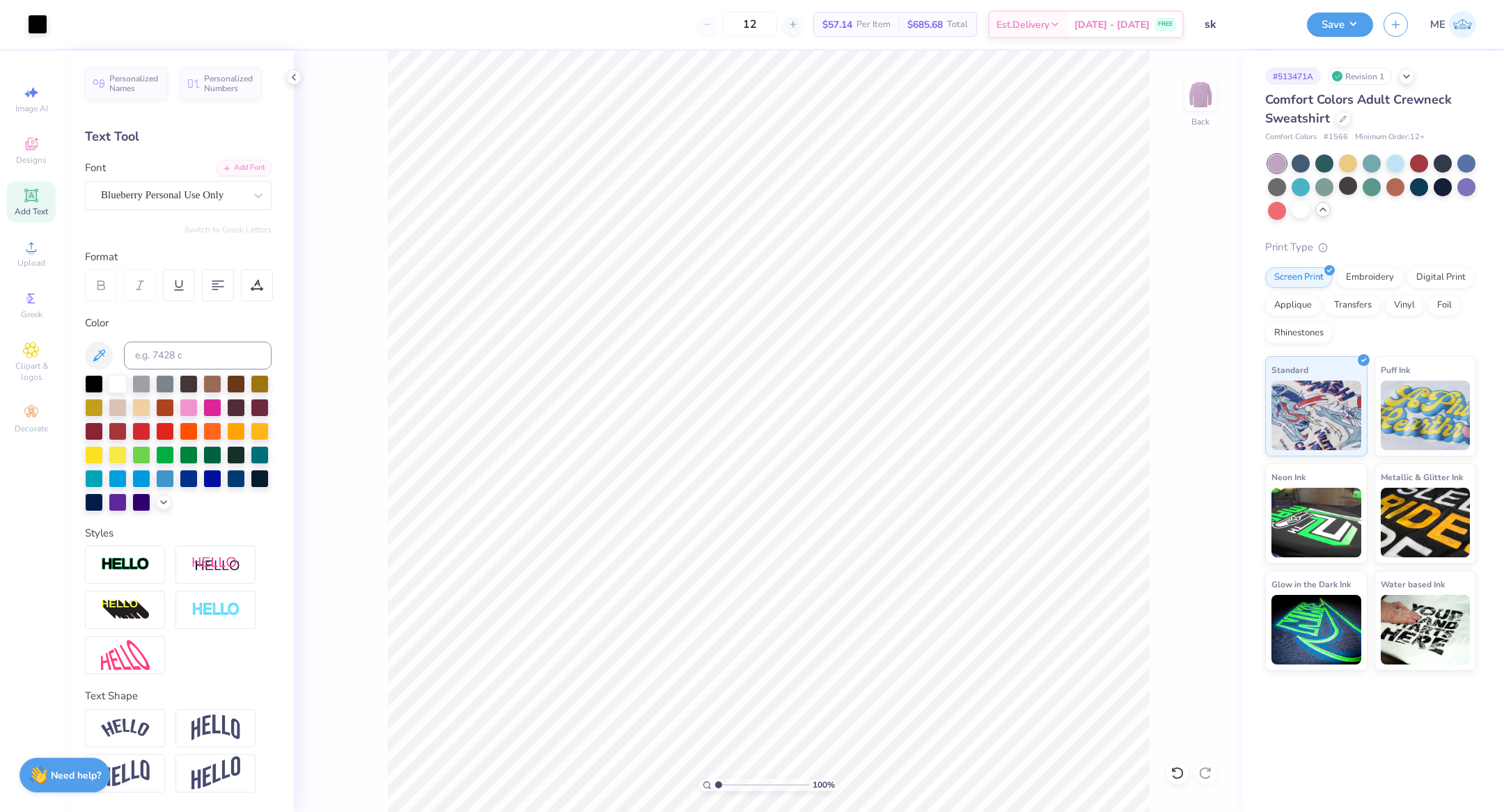
click at [715, 779] on input "range" at bounding box center [762, 785] width 94 height 13
click at [158, 507] on icon at bounding box center [164, 501] width 11 height 11
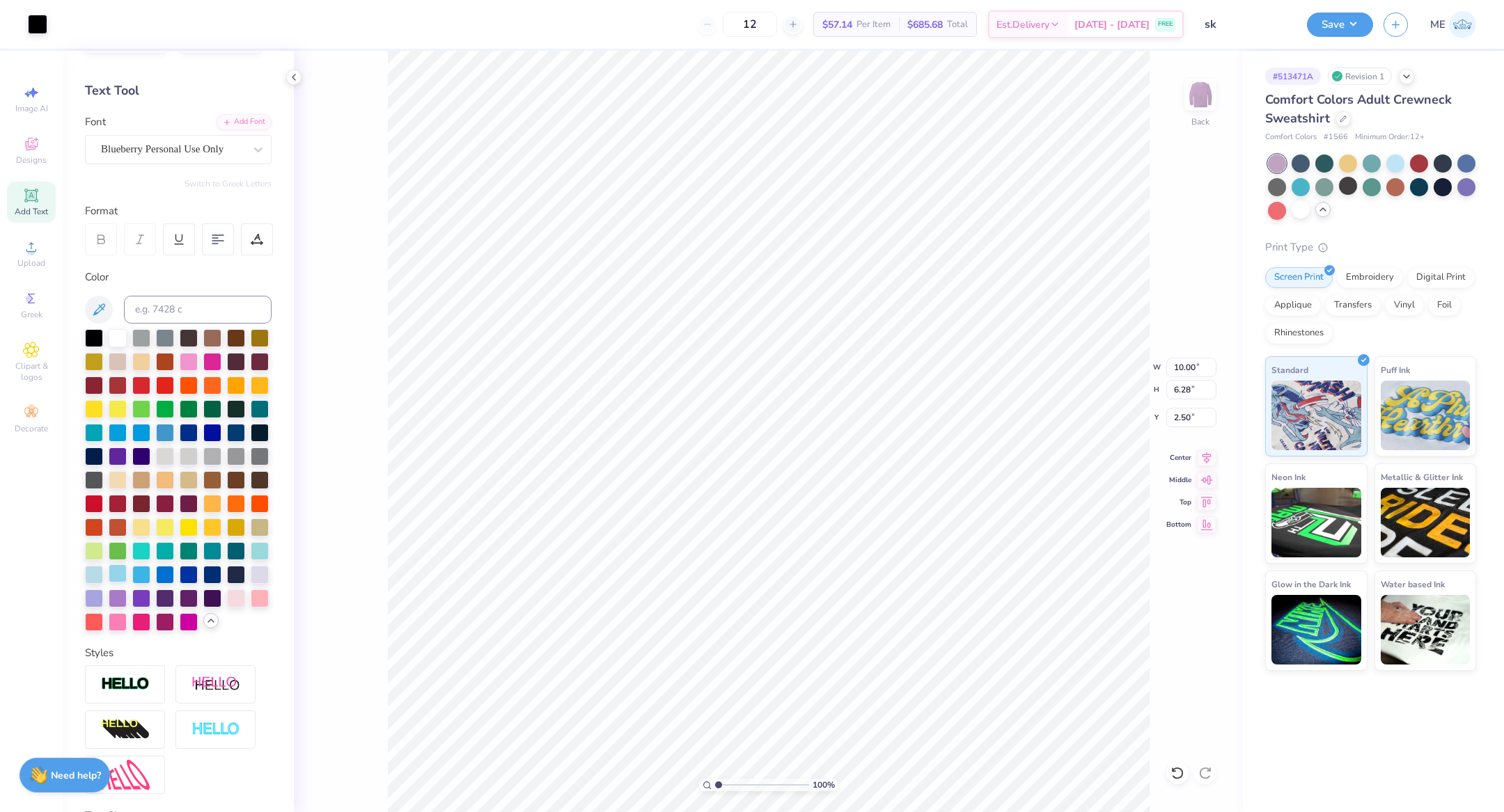
scroll to position [46, 0]
click at [127, 607] on div at bounding box center [117, 597] width 18 height 18
click at [103, 607] on div at bounding box center [94, 597] width 18 height 18
click at [127, 607] on div at bounding box center [117, 597] width 18 height 18
click at [150, 607] on div at bounding box center [141, 597] width 18 height 18
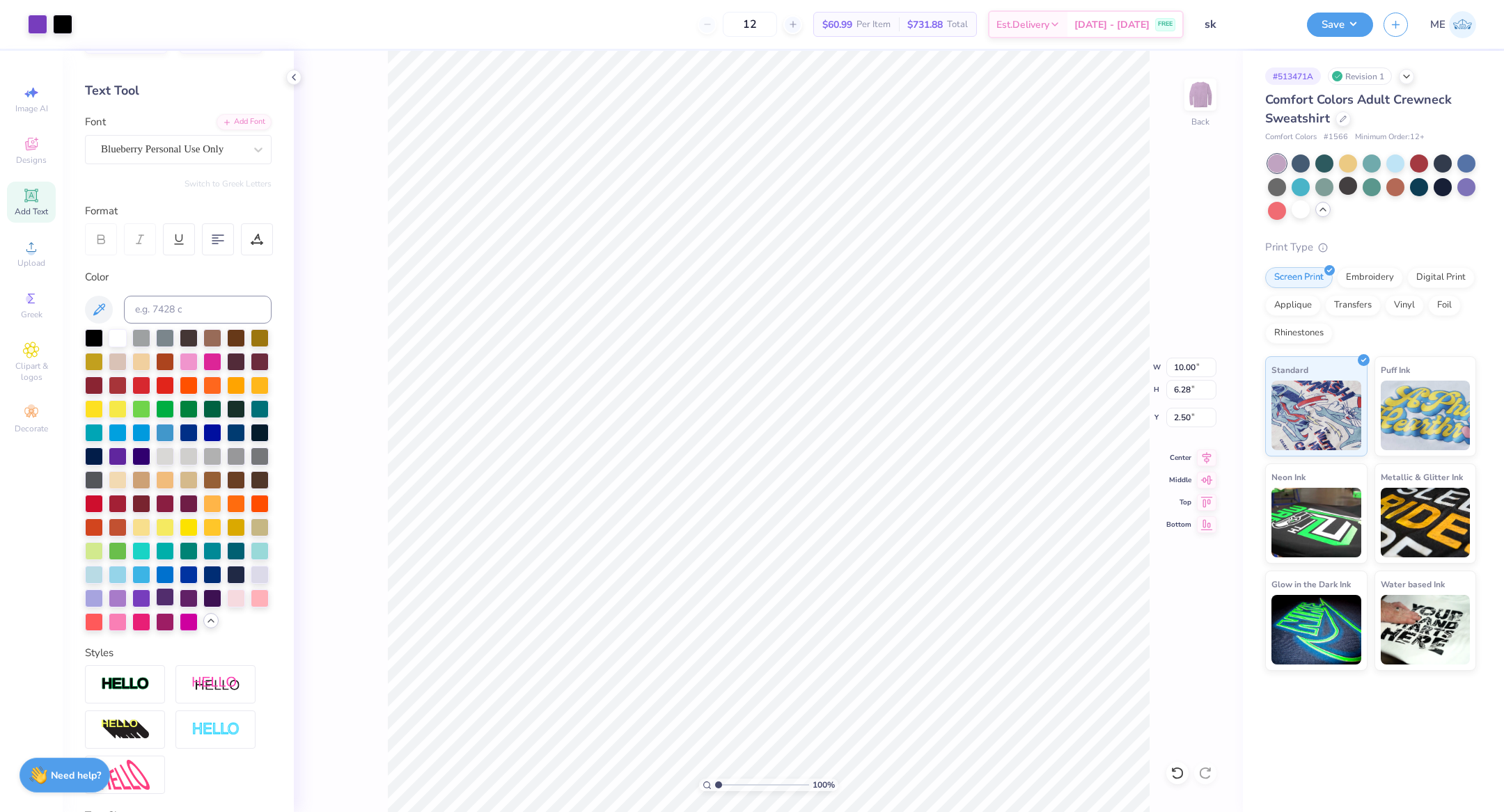
click at [156, 607] on div at bounding box center [164, 597] width 18 height 18
click at [23, 12] on div "Art colors" at bounding box center [24, 24] width 47 height 49
click at [28, 21] on div at bounding box center [37, 23] width 20 height 20
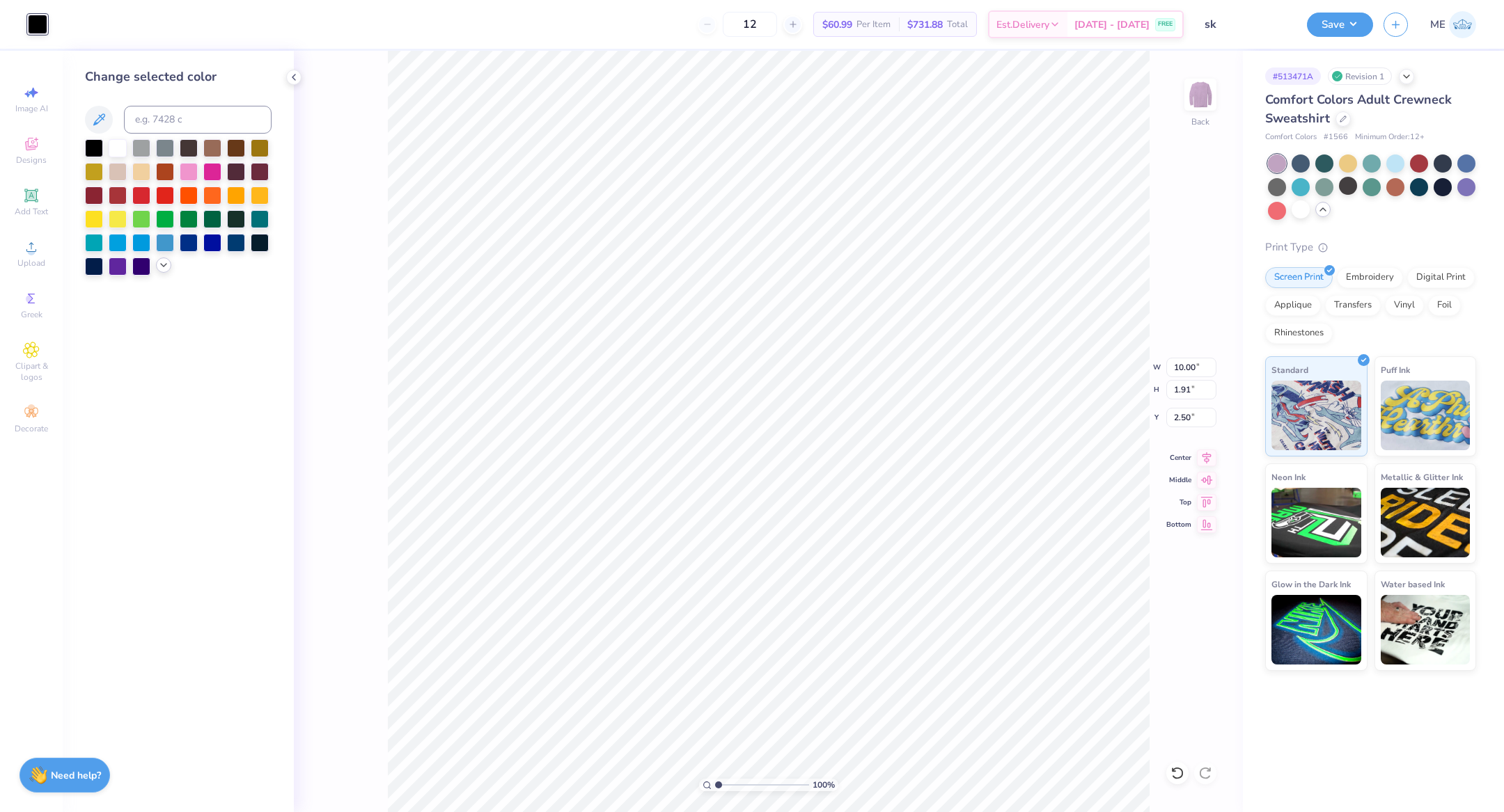
click at [164, 262] on icon at bounding box center [164, 265] width 11 height 11
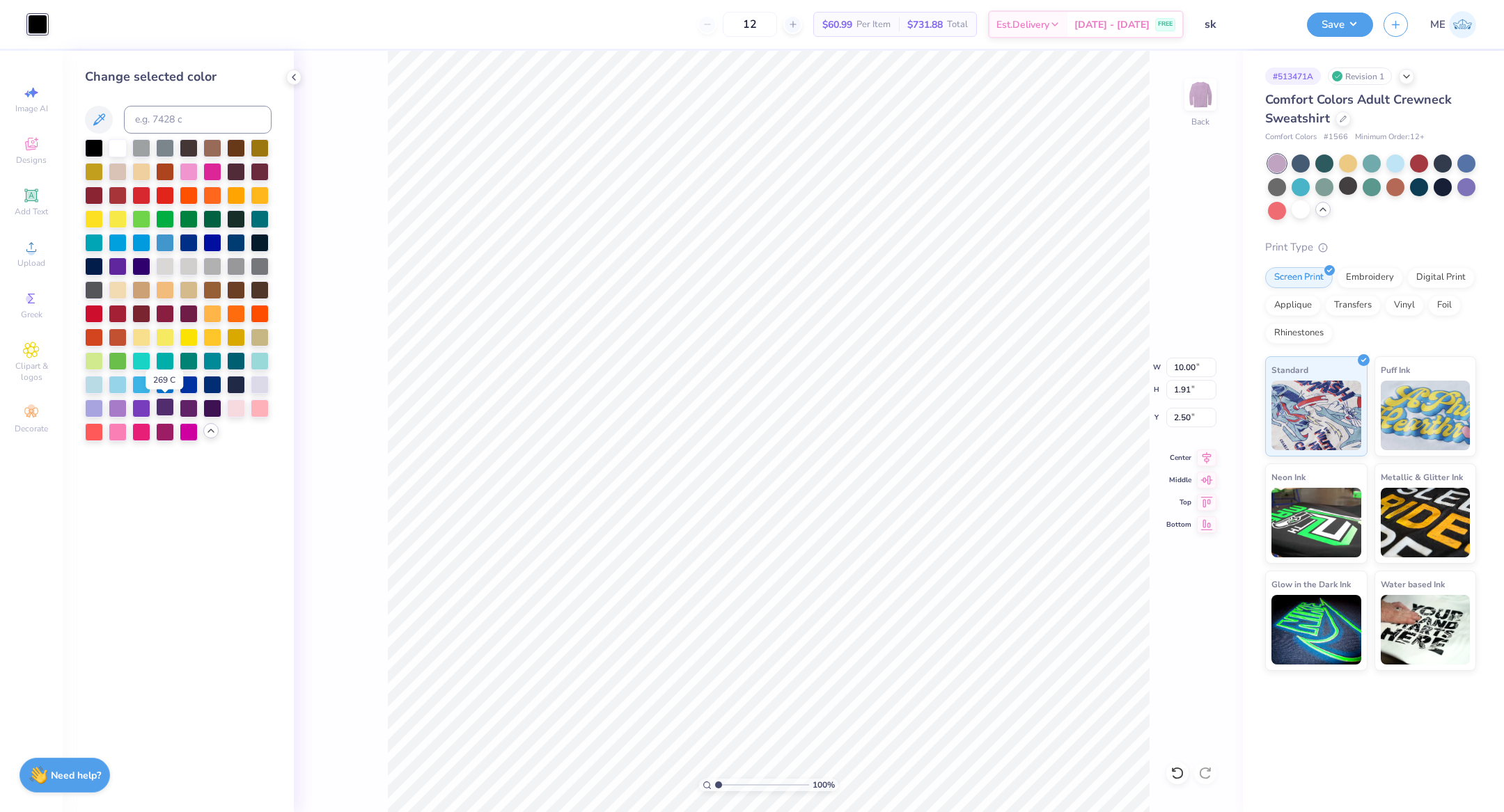
click at [160, 408] on div at bounding box center [164, 407] width 18 height 18
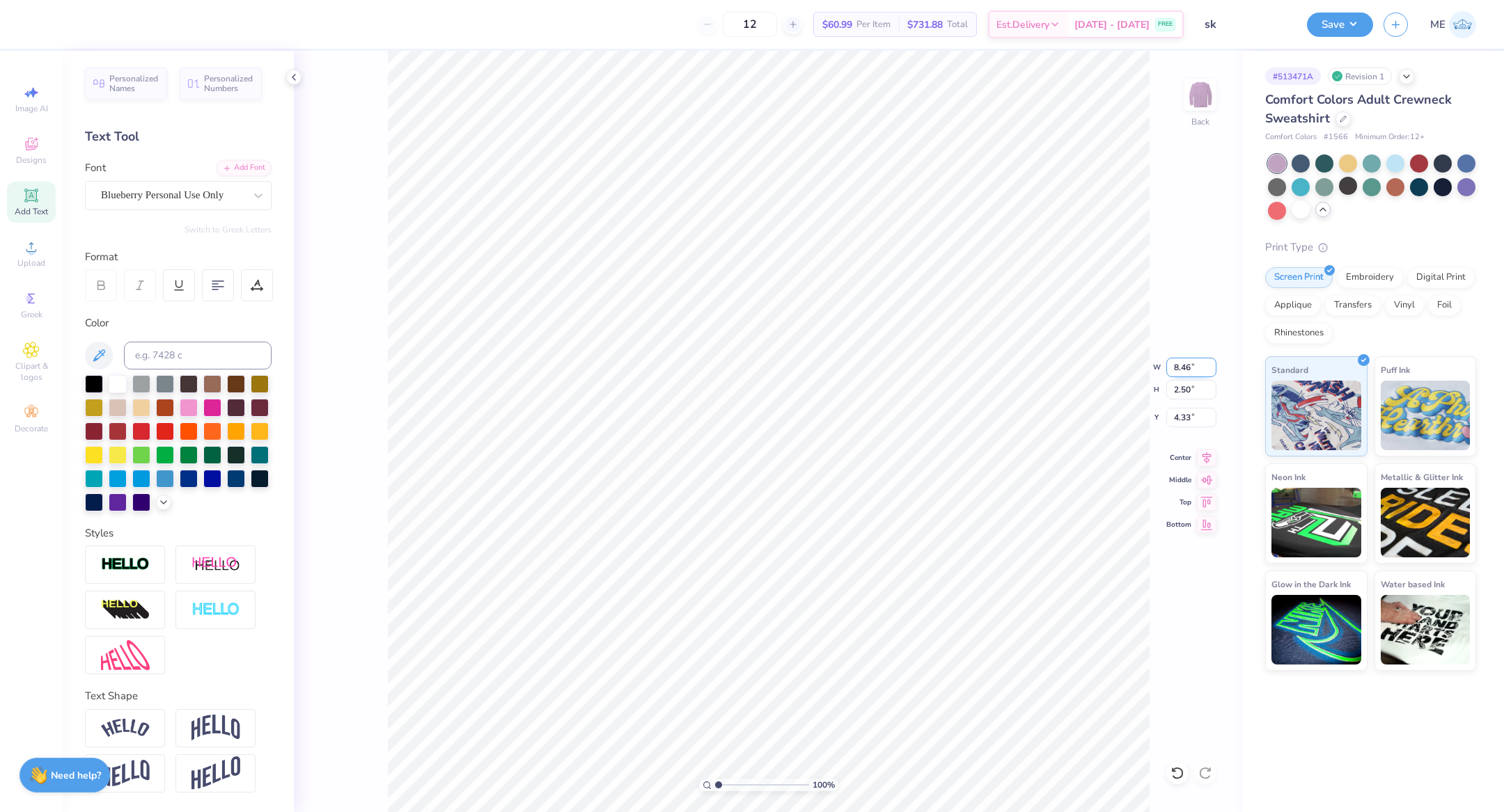
click at [1184, 368] on input "8.46" at bounding box center [1192, 367] width 50 height 20
type input "10.00"
type input "2.95"
type input "4.10"
type input "1.91"
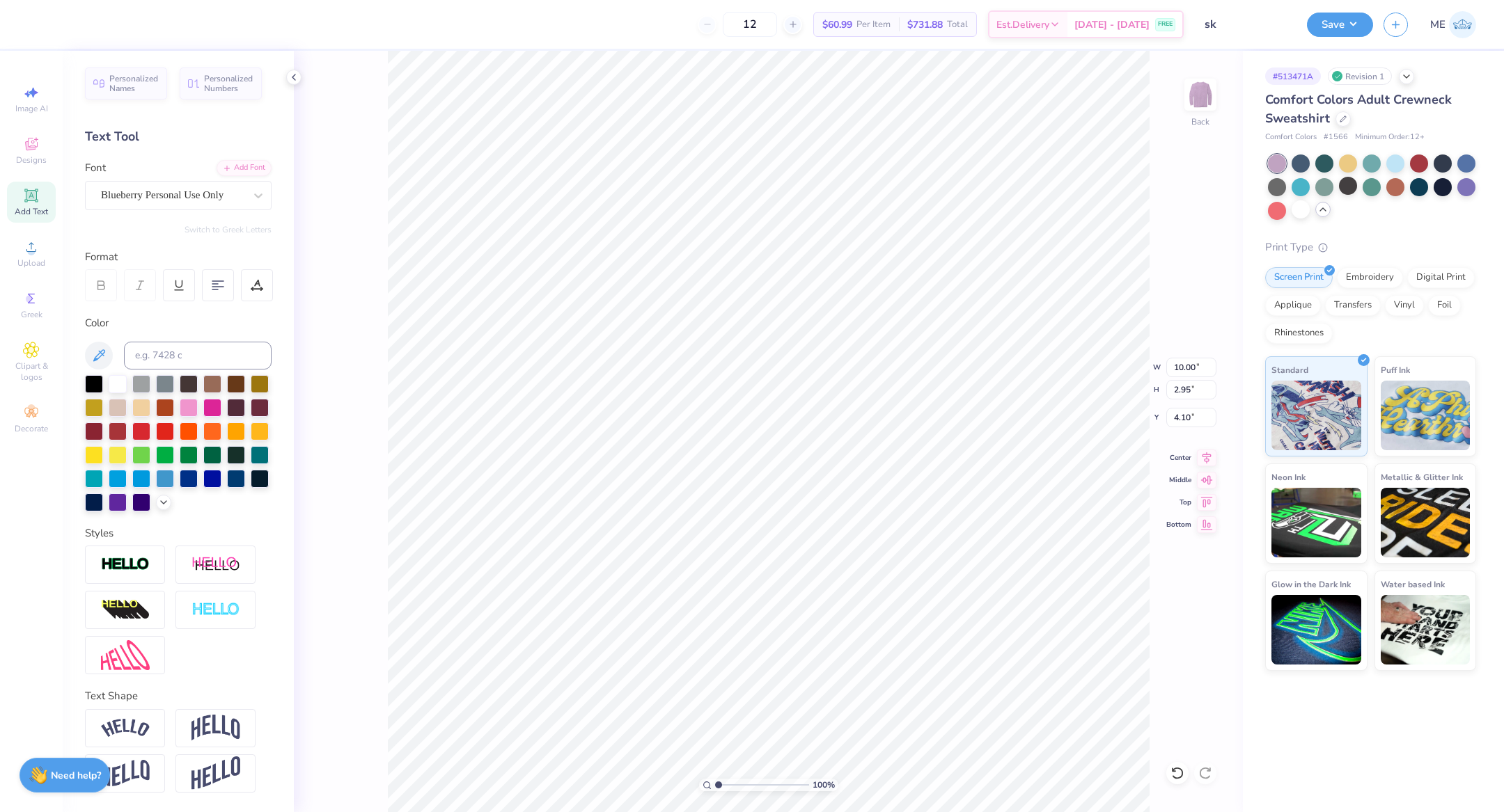
type input "2.50"
click at [163, 497] on icon at bounding box center [164, 501] width 11 height 11
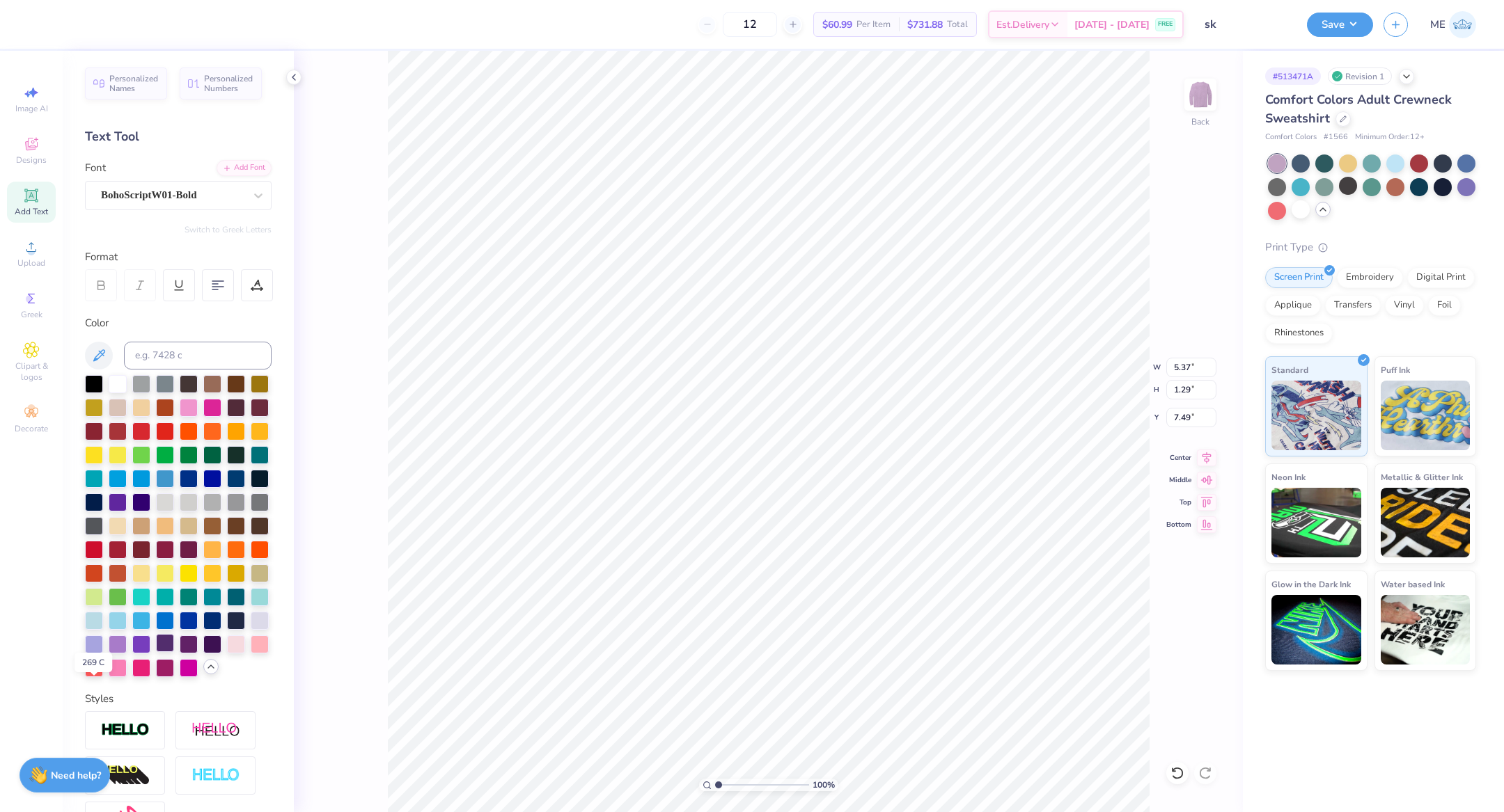
click at [156, 652] on div at bounding box center [164, 643] width 18 height 18
type input "5.41"
type input "1.26"
type input "7.51"
type input "10.00"
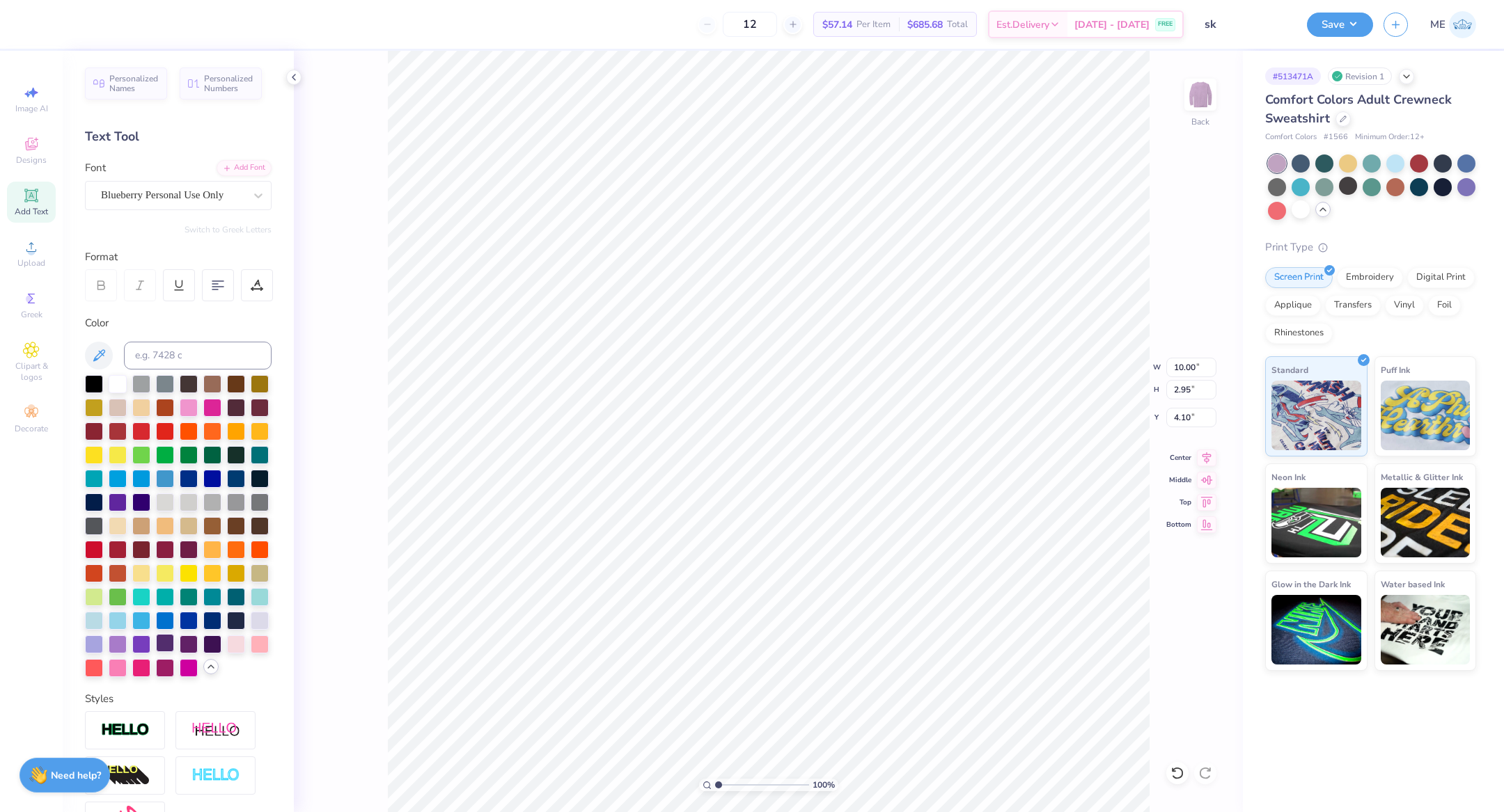
type input "2.95"
type input "4.10"
type input "7.73"
type input "2.28"
type input "4.15"
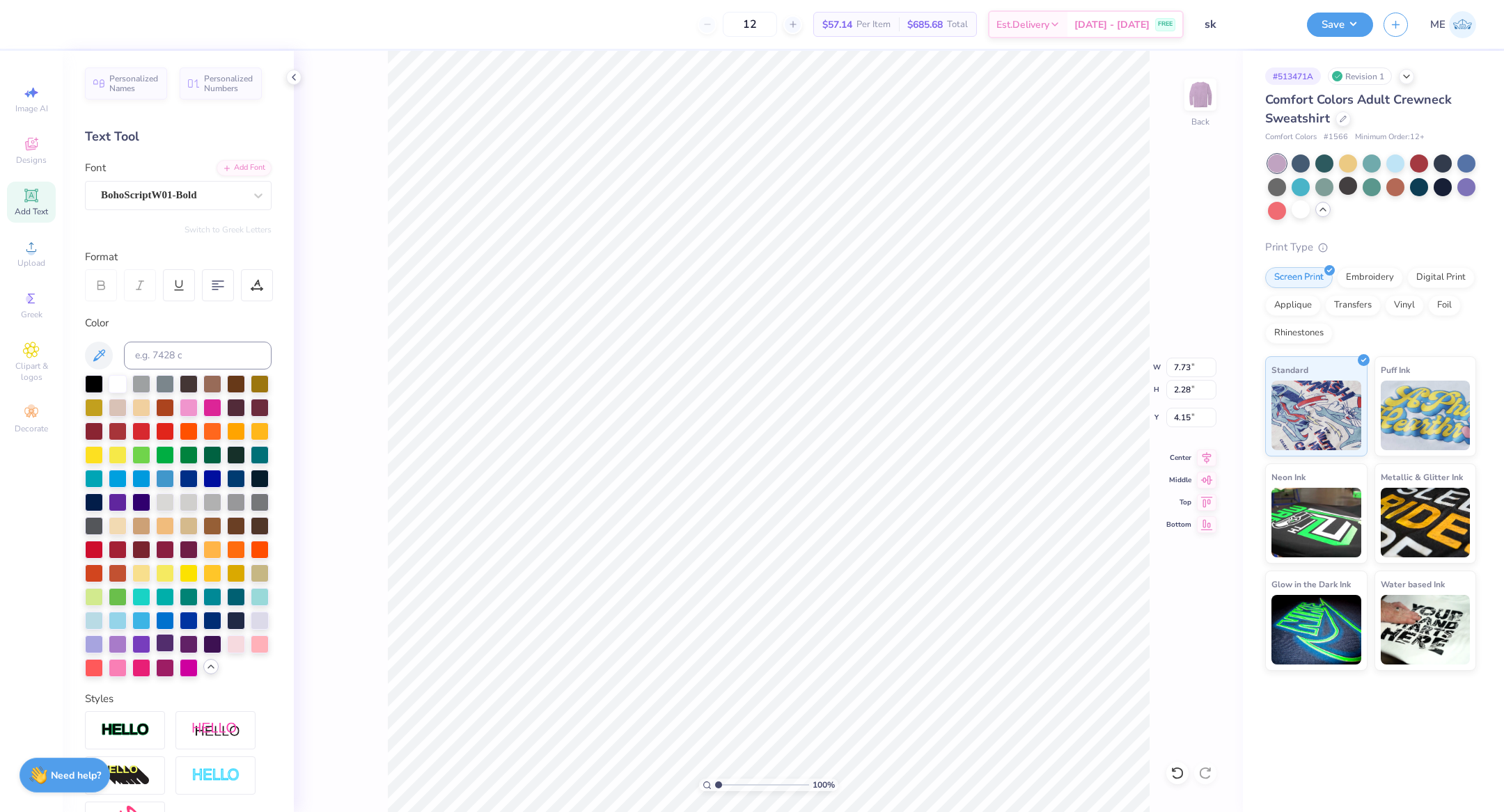
type input "5.41"
type input "1.26"
type input "6.43"
type input "7.73"
type input "2.28"
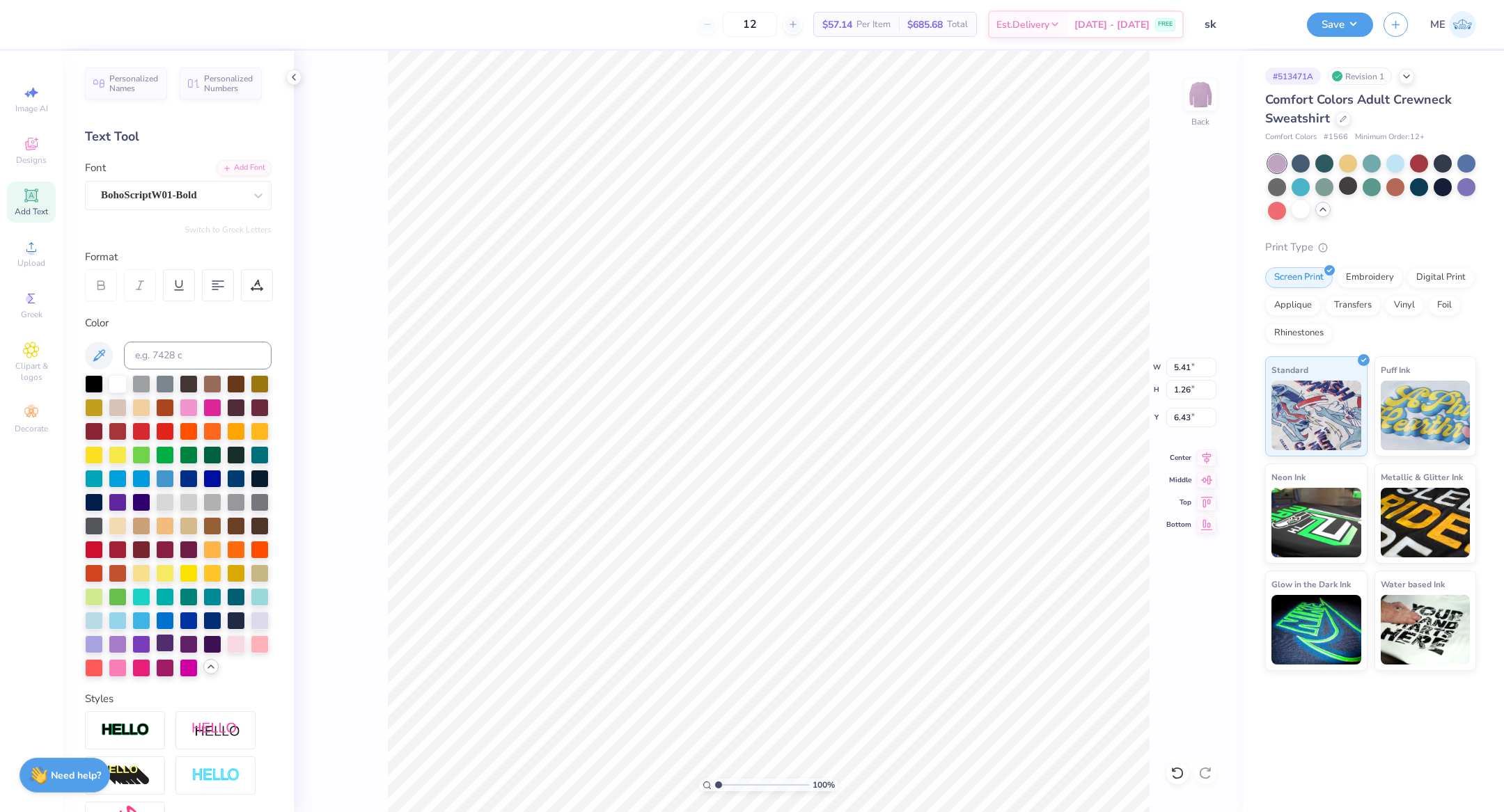
type input "4.15"
type input "10.00"
type input "1.91"
type input "2.50"
click at [1325, 28] on button "Save" at bounding box center [1340, 22] width 66 height 24
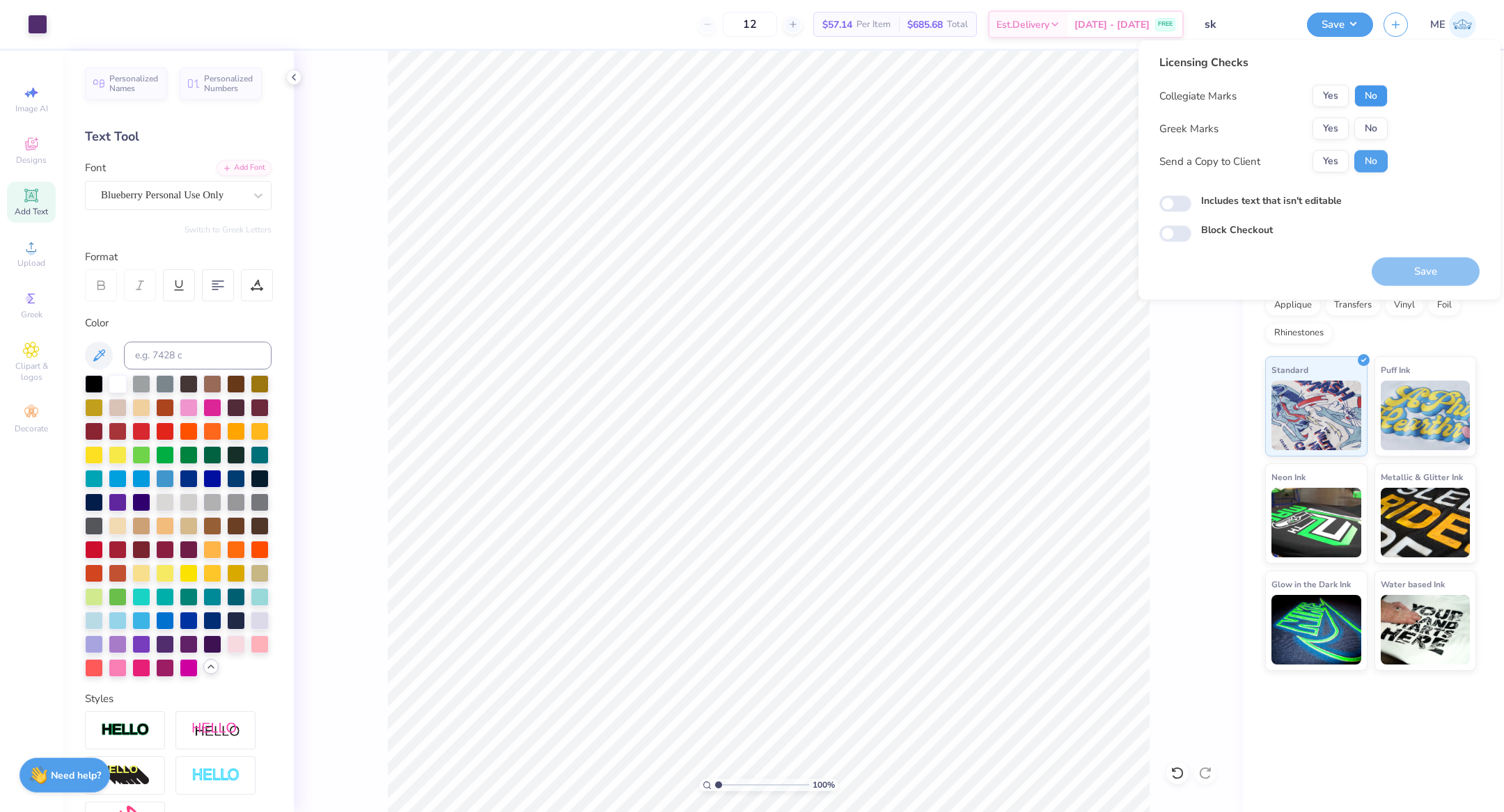
click at [1362, 98] on button "No" at bounding box center [1371, 96] width 33 height 22
click at [1332, 130] on button "Yes" at bounding box center [1331, 129] width 36 height 22
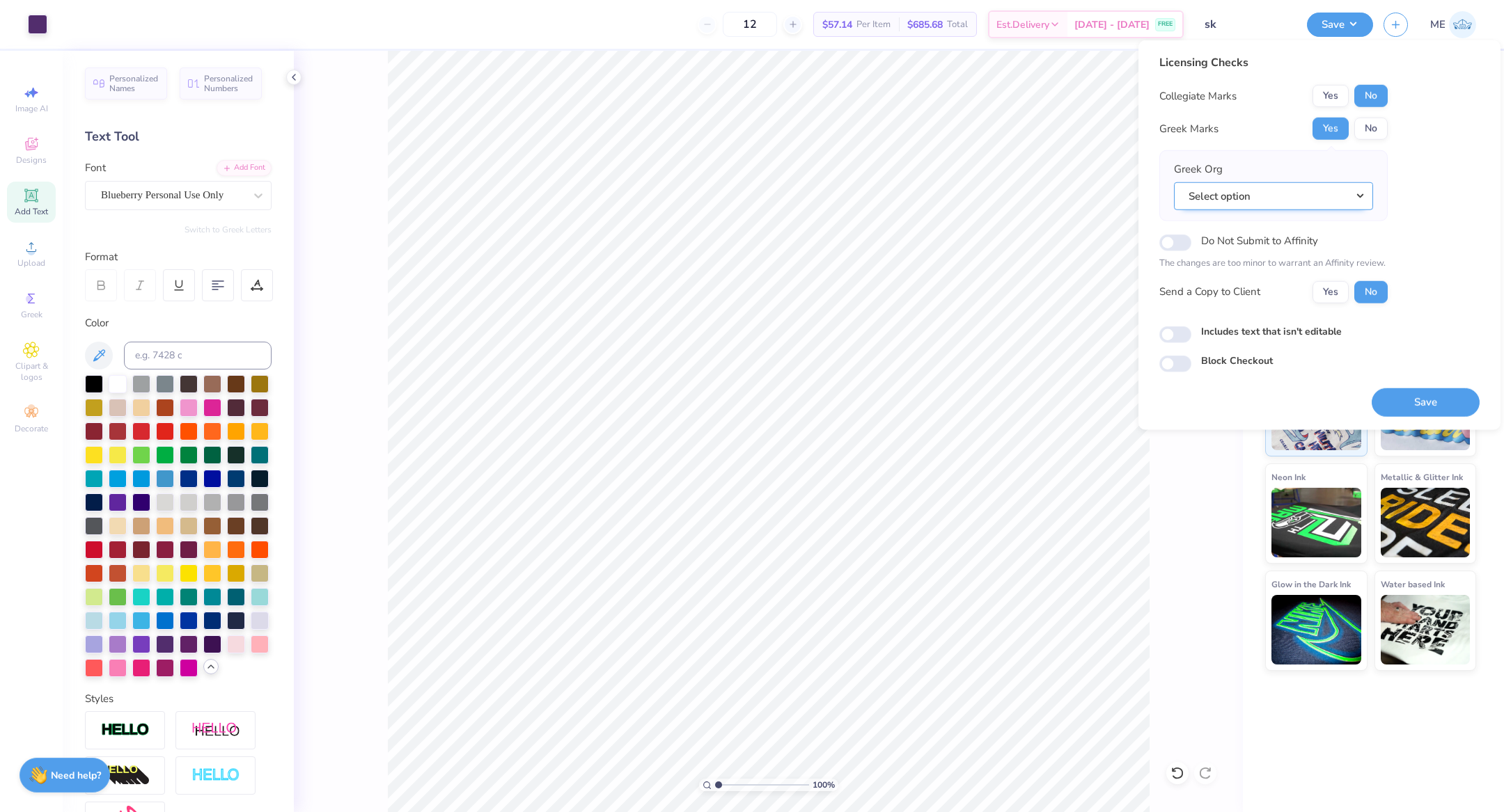
click at [1221, 197] on button "Select option" at bounding box center [1273, 196] width 199 height 28
click at [1262, 233] on link "Sigma Kappa" at bounding box center [1273, 238] width 188 height 23
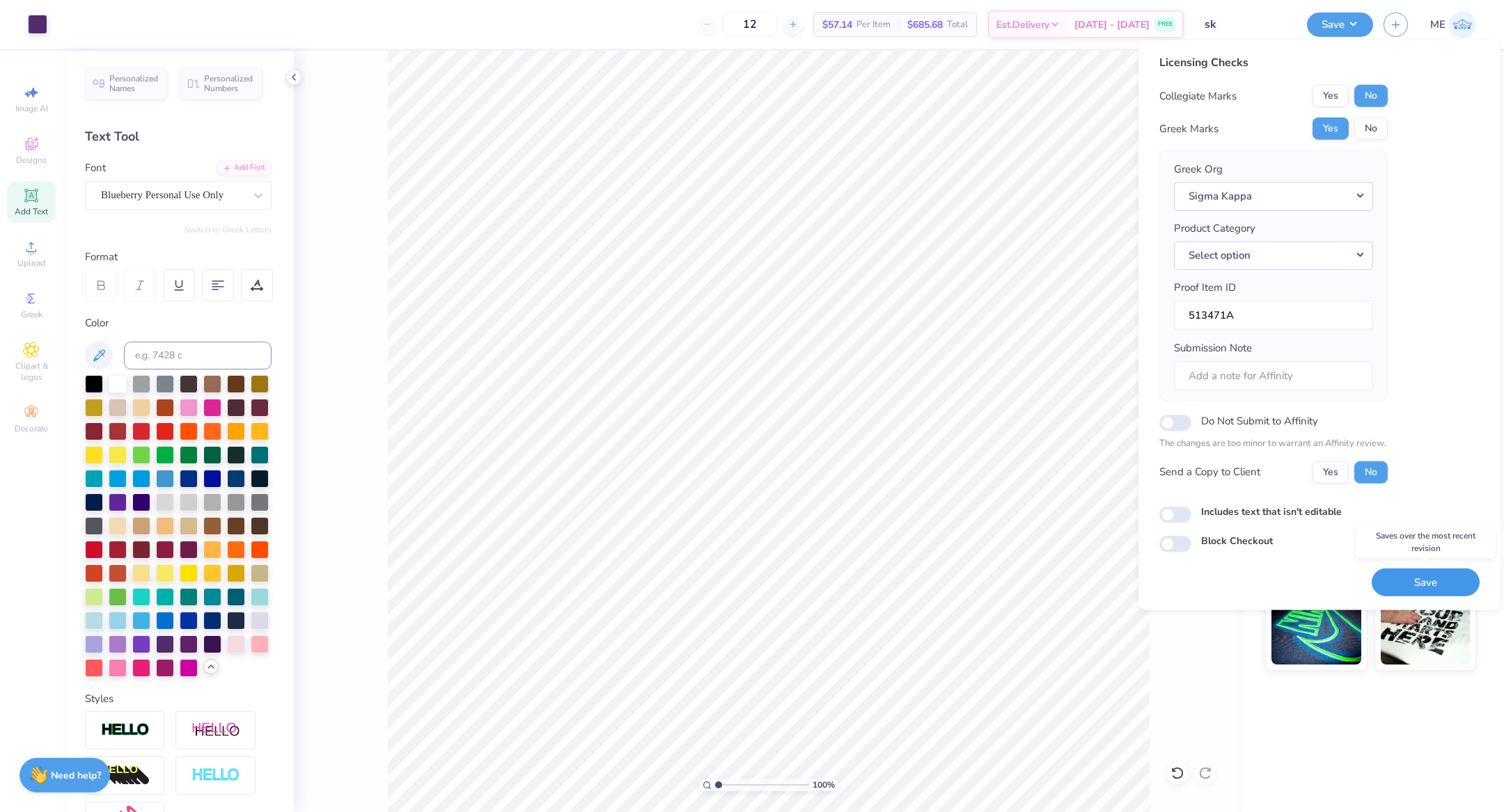
click at [1439, 572] on button "Save" at bounding box center [1425, 582] width 108 height 28
click at [1271, 259] on button "Select option" at bounding box center [1273, 255] width 199 height 28
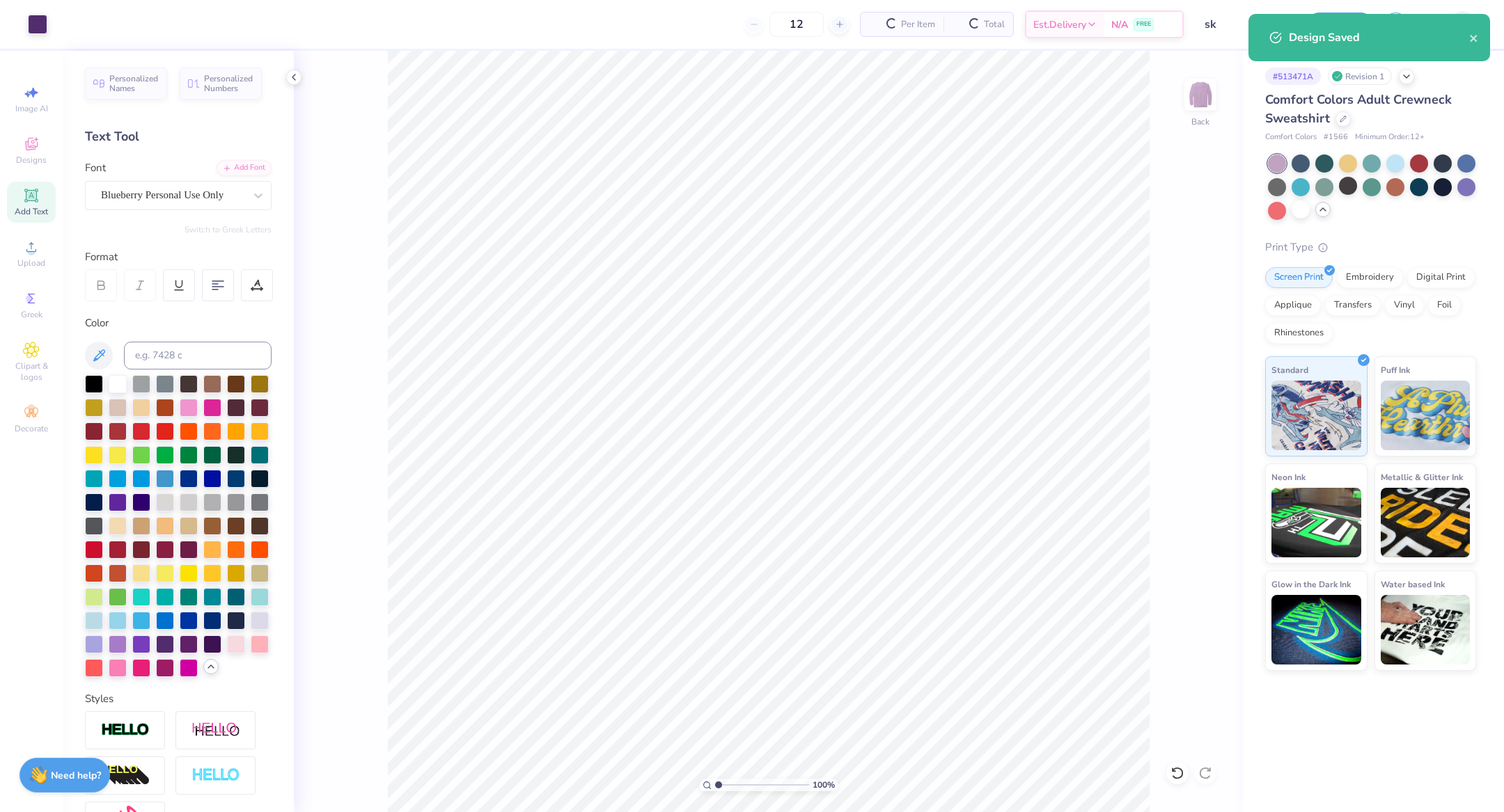
scroll to position [0, 0]
